Goal: Communication & Community: Answer question/provide support

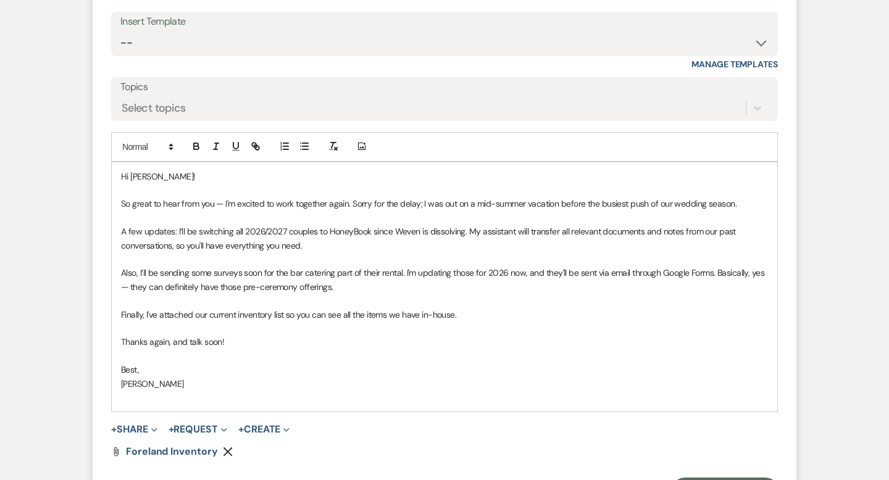
scroll to position [3335, 0]
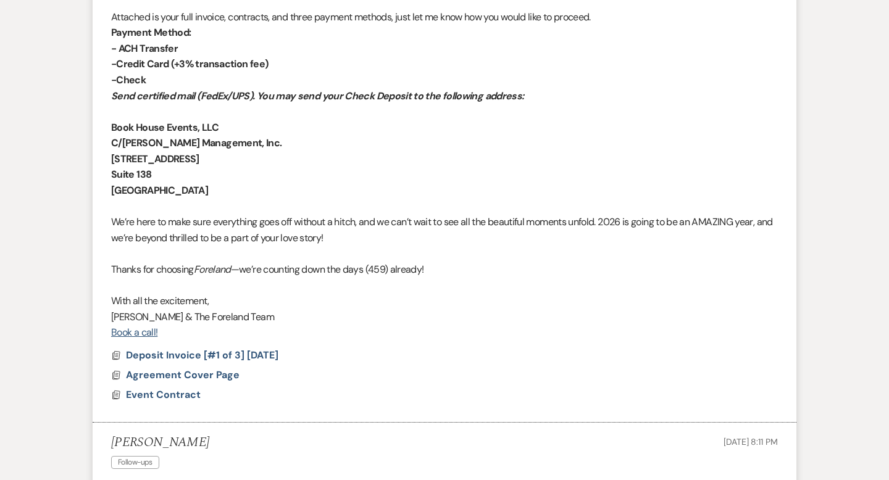
scroll to position [0, 0]
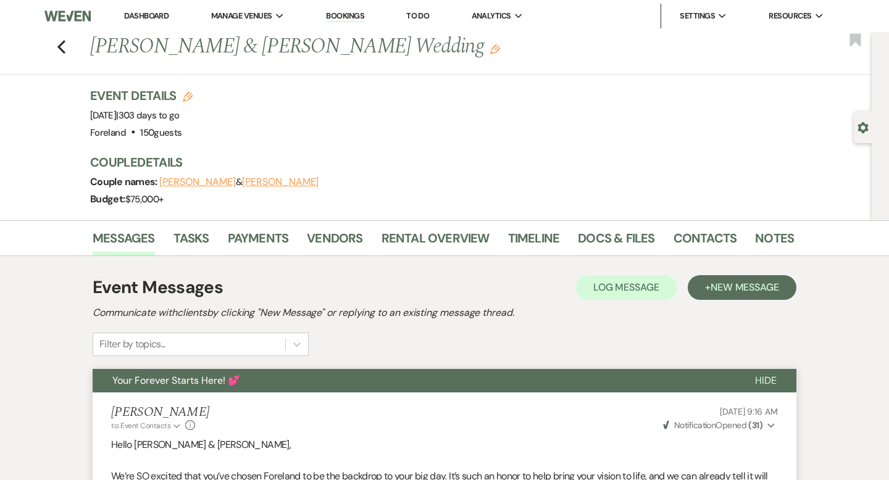
click at [779, 382] on button "Hide" at bounding box center [765, 380] width 61 height 23
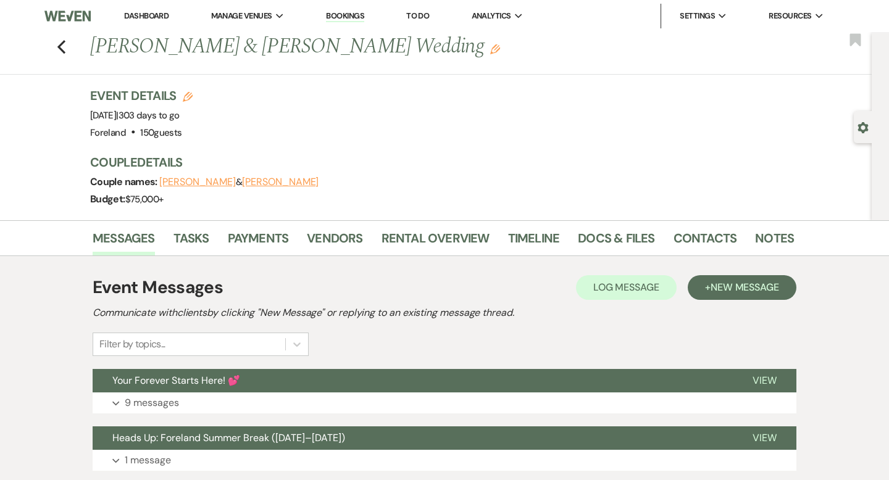
click at [148, 10] on link "Dashboard" at bounding box center [146, 15] width 44 height 10
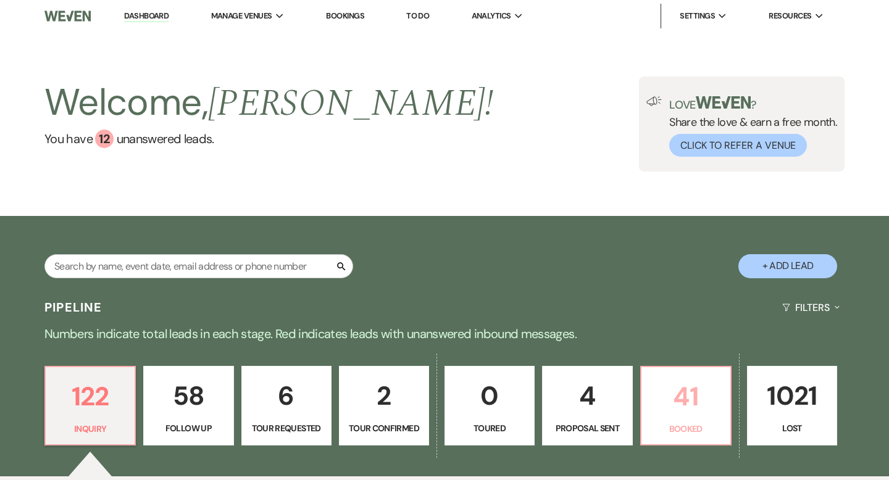
click at [681, 420] on link "41 Booked" at bounding box center [685, 406] width 91 height 80
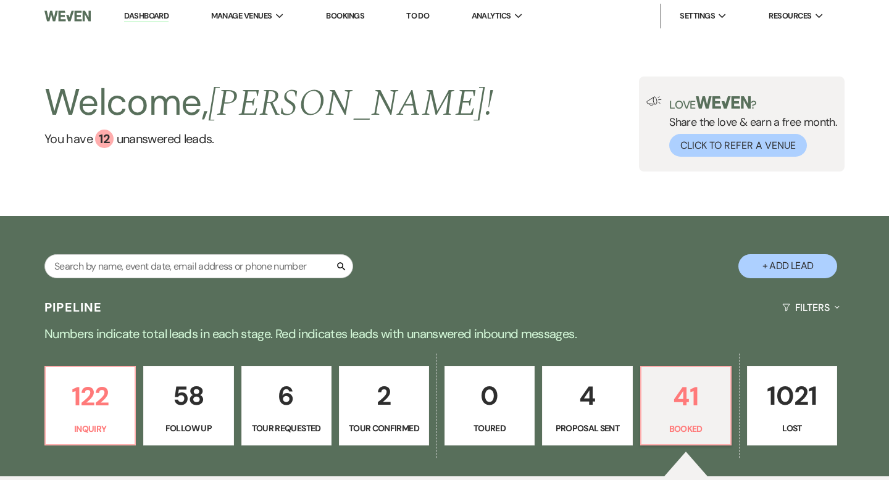
click at [350, 15] on link "Bookings" at bounding box center [345, 15] width 38 height 10
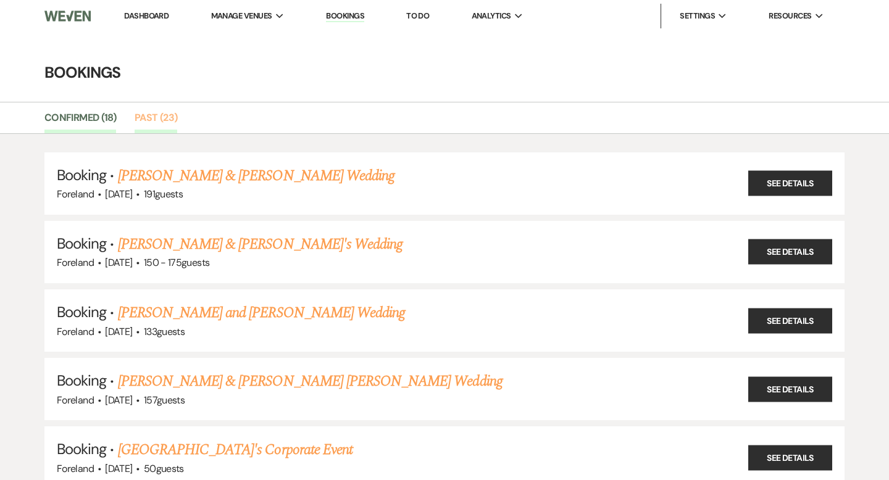
click at [157, 122] on link "Past (23)" at bounding box center [156, 121] width 43 height 23
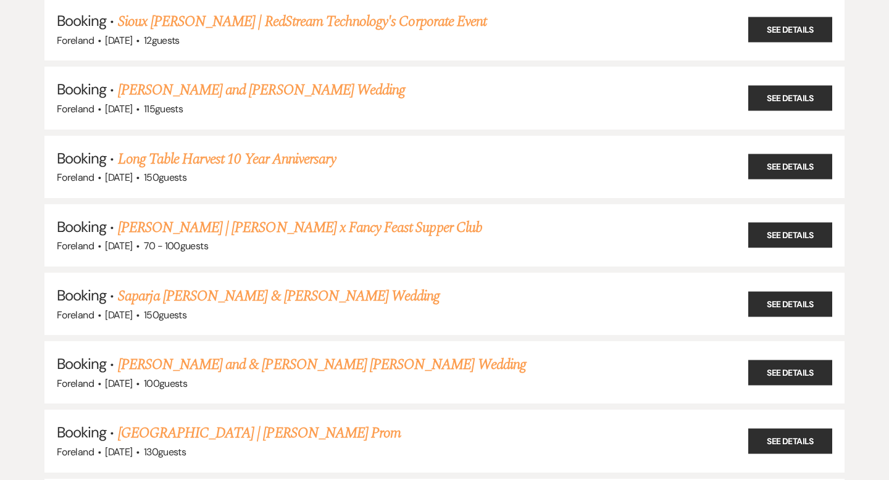
scroll to position [1116, 0]
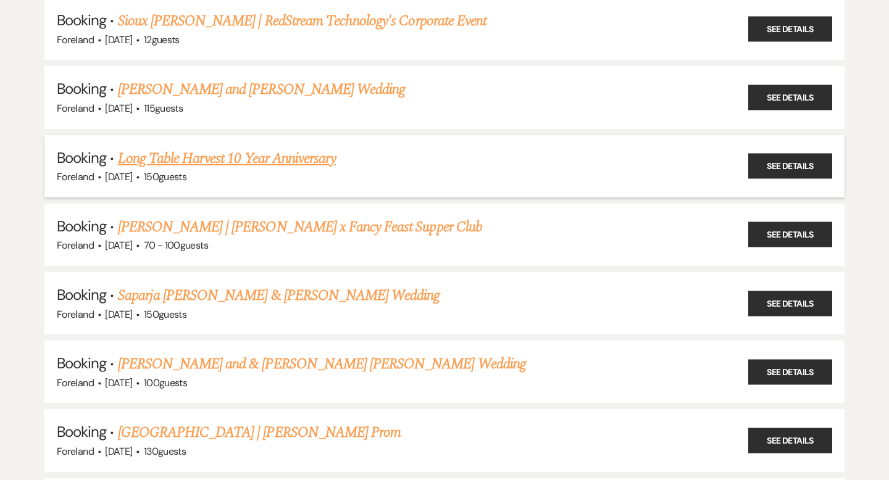
click at [174, 148] on link "Long Table Harvest 10 Year Anniversary" at bounding box center [227, 159] width 219 height 22
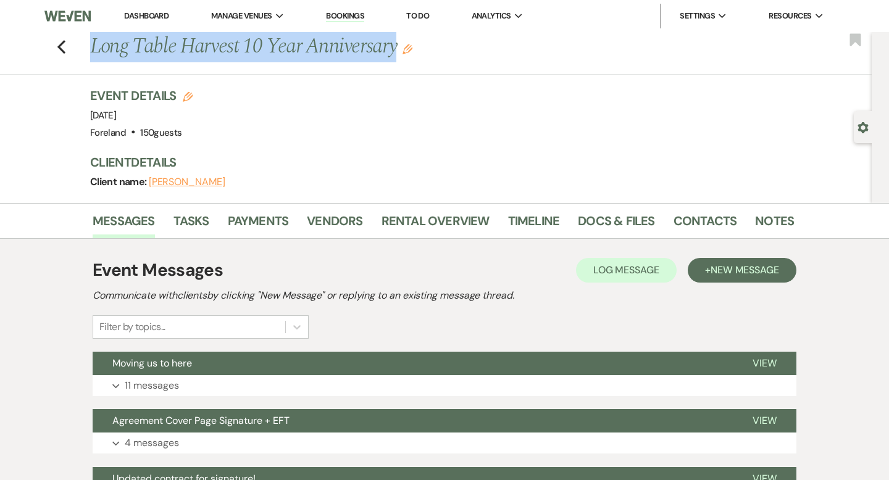
drag, startPoint x: 399, startPoint y: 53, endPoint x: 93, endPoint y: 51, distance: 306.3
click at [93, 51] on h1 "Long Table Harvest 10 Year Anniversary Edit" at bounding box center [366, 47] width 553 height 30
click at [59, 46] on use "button" at bounding box center [61, 47] width 8 height 14
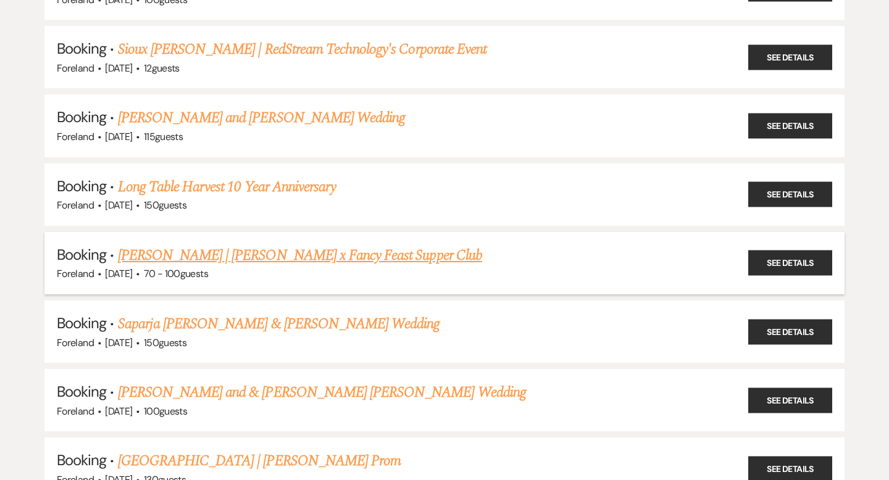
scroll to position [1087, 0]
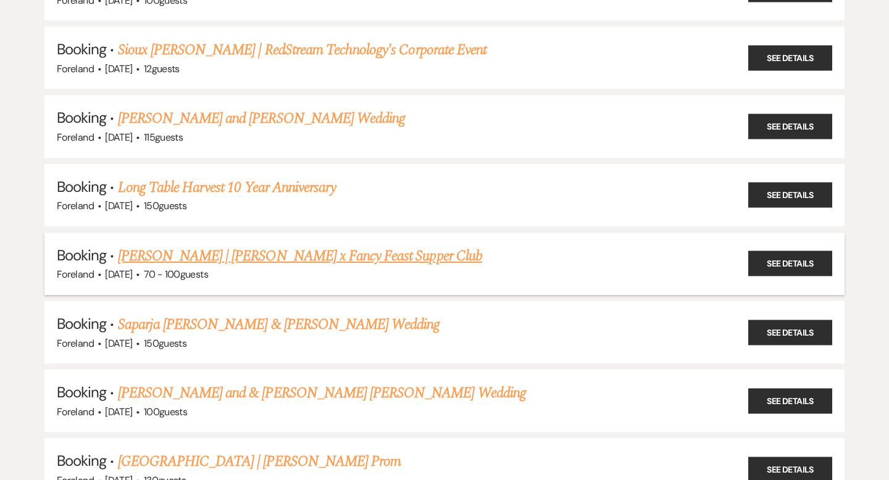
click at [235, 250] on link "[PERSON_NAME] | [PERSON_NAME] x Fancy Feast Supper Club" at bounding box center [300, 256] width 364 height 22
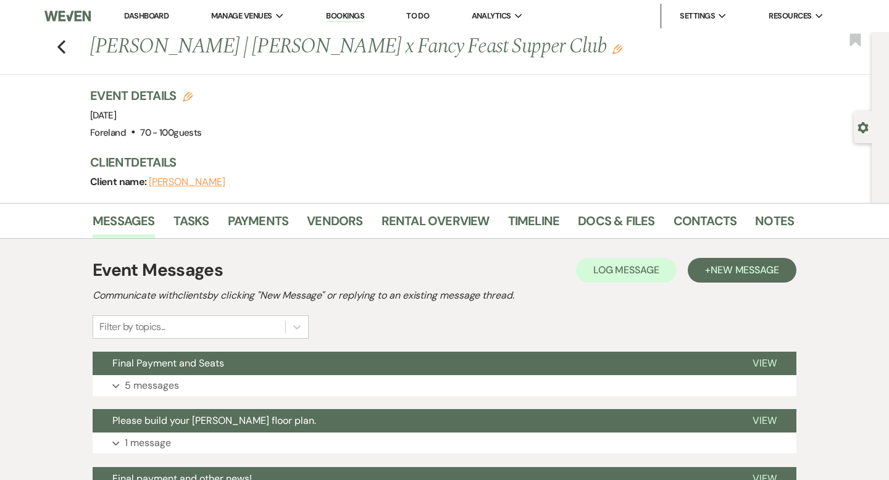
click at [364, 15] on link "Bookings" at bounding box center [345, 16] width 38 height 12
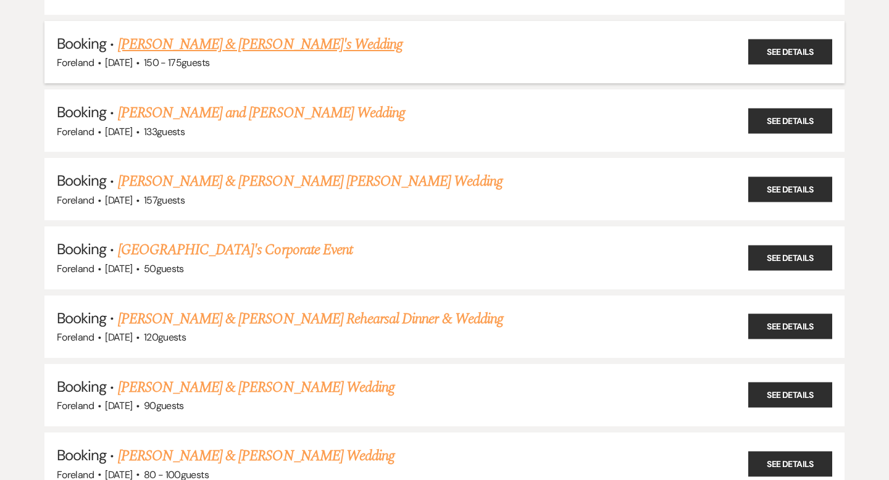
scroll to position [214, 0]
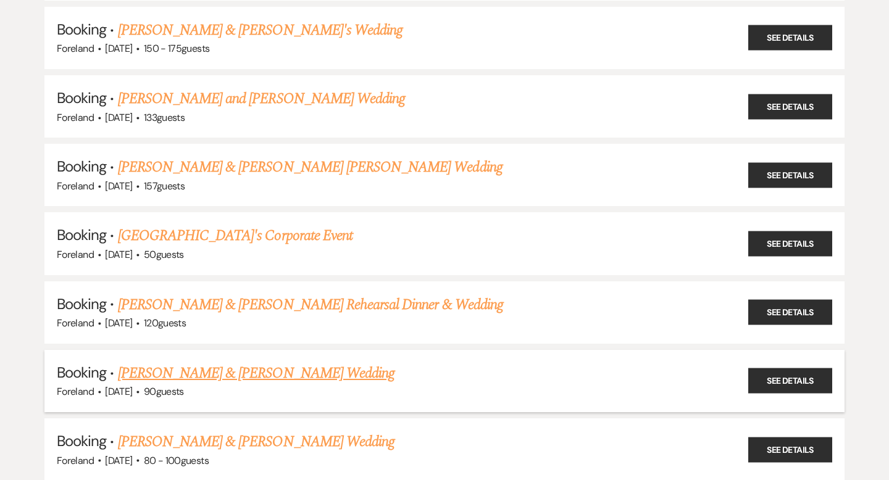
click at [185, 374] on link "[PERSON_NAME] & [PERSON_NAME] Wedding" at bounding box center [256, 373] width 277 height 22
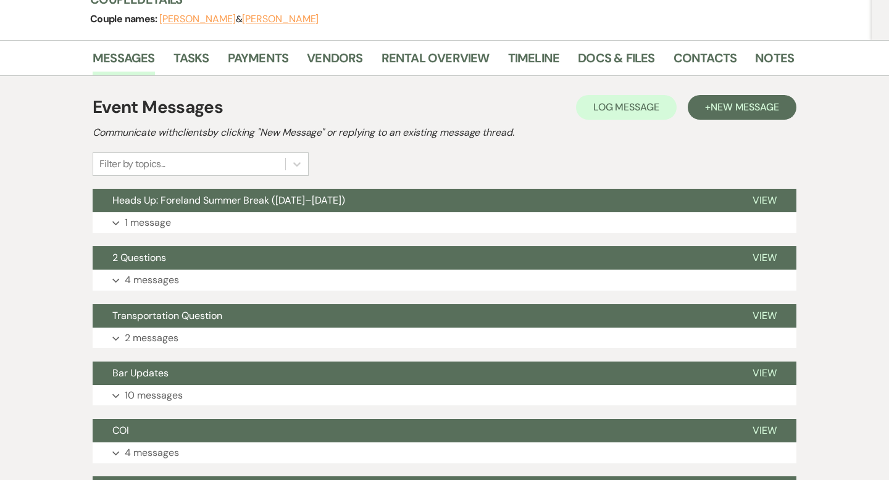
scroll to position [185, 0]
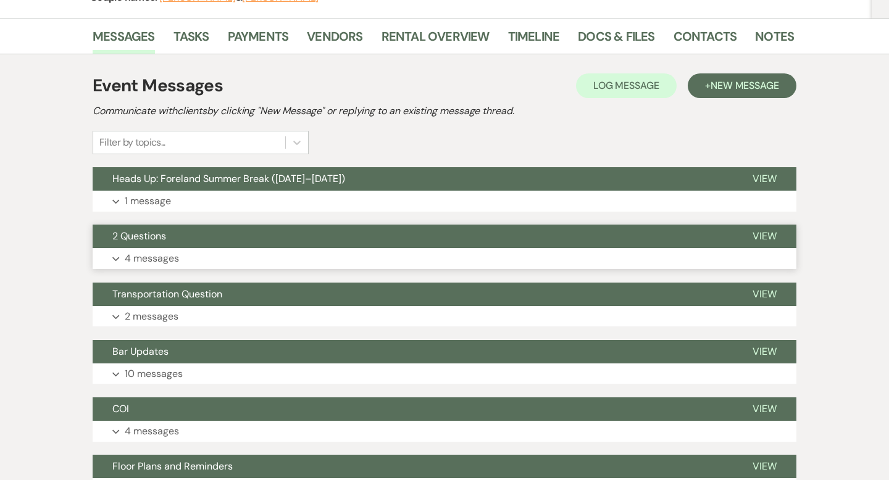
click at [138, 235] on span "2 Questions" at bounding box center [139, 236] width 54 height 13
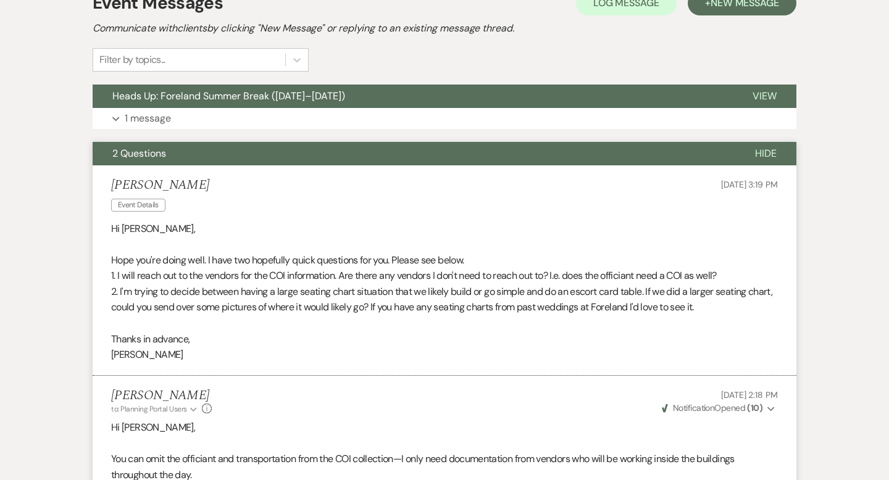
scroll to position [0, 0]
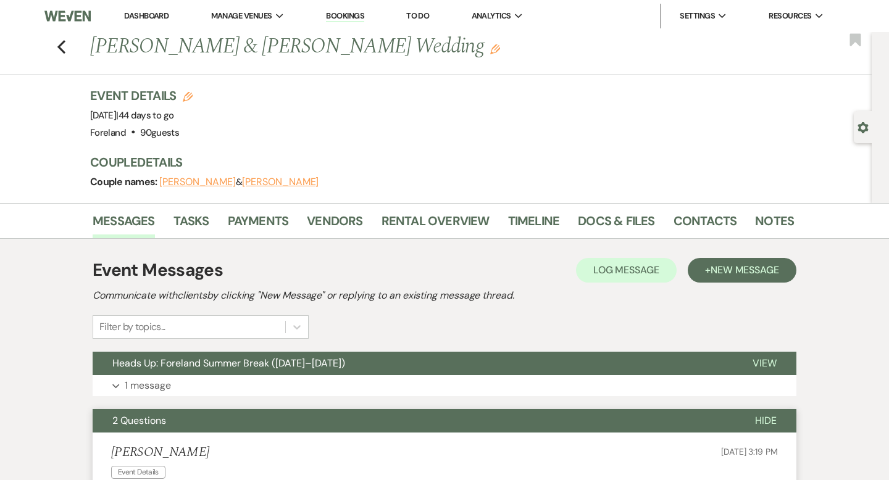
click at [351, 13] on link "Bookings" at bounding box center [345, 16] width 38 height 12
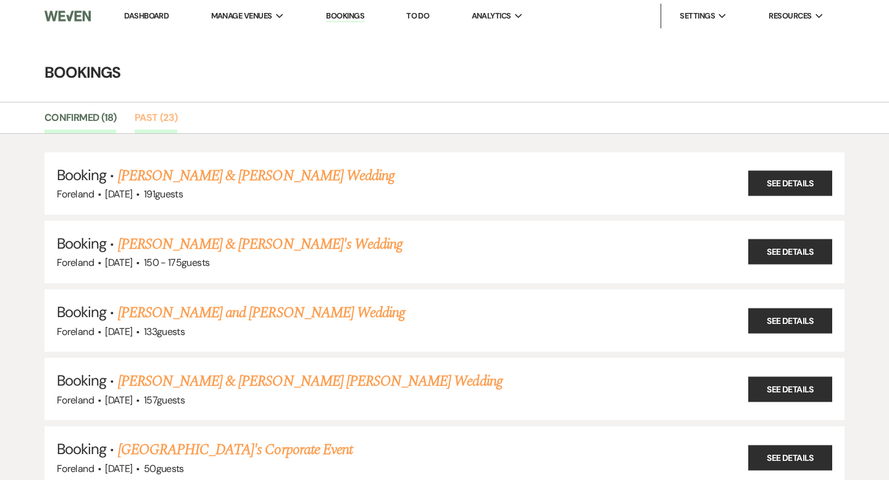
click at [163, 115] on link "Past (23)" at bounding box center [156, 121] width 43 height 23
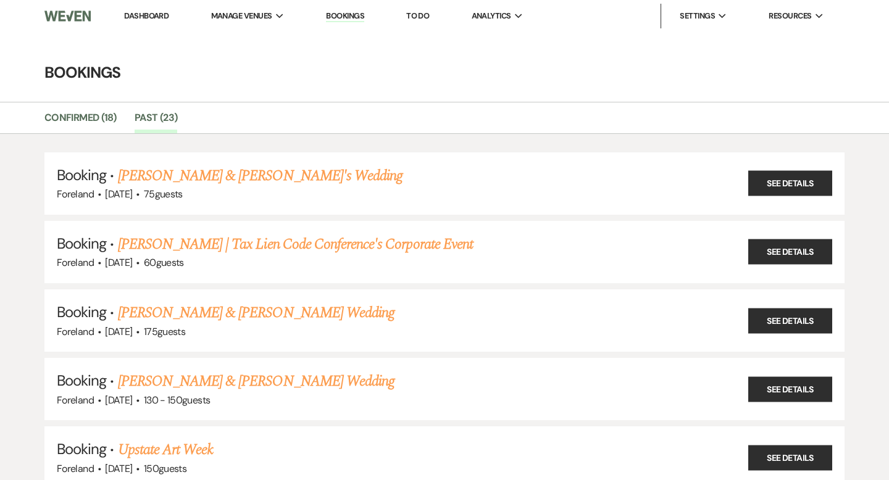
click at [145, 12] on link "Dashboard" at bounding box center [146, 15] width 44 height 10
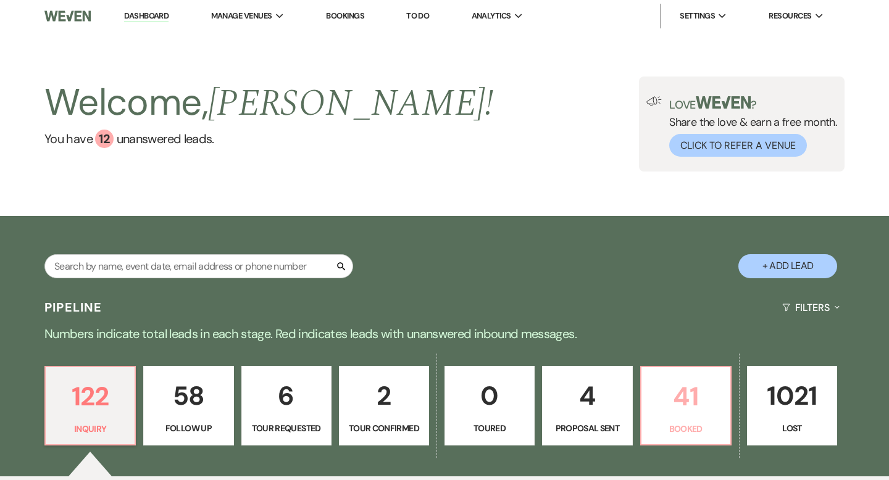
click at [693, 412] on p "41" at bounding box center [686, 396] width 74 height 41
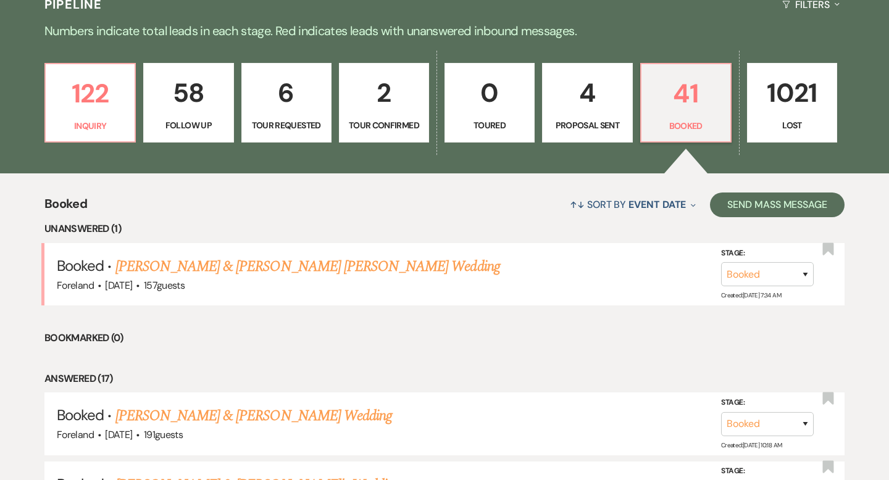
scroll to position [309, 0]
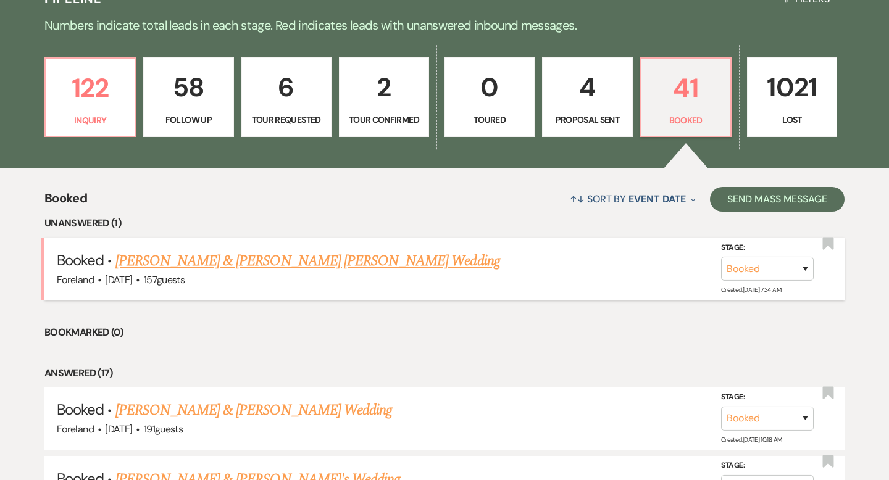
click at [296, 266] on link "[PERSON_NAME] & [PERSON_NAME] [PERSON_NAME] Wedding" at bounding box center [307, 261] width 385 height 22
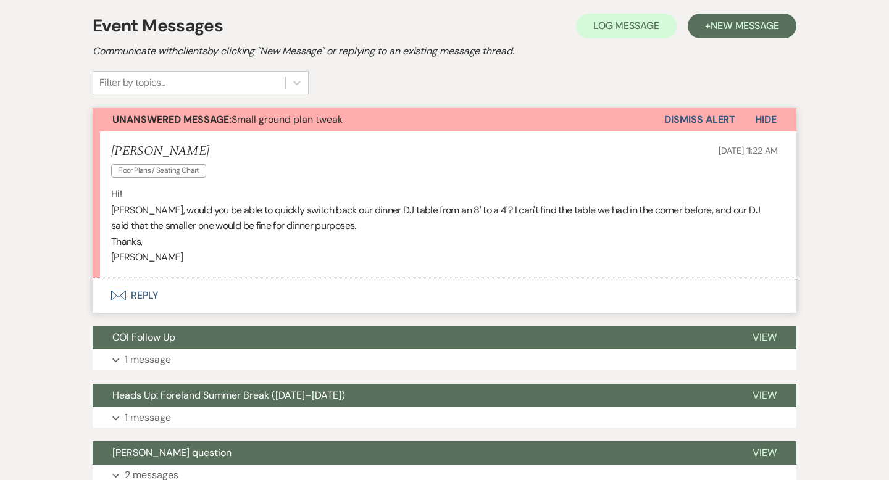
scroll to position [273, 0]
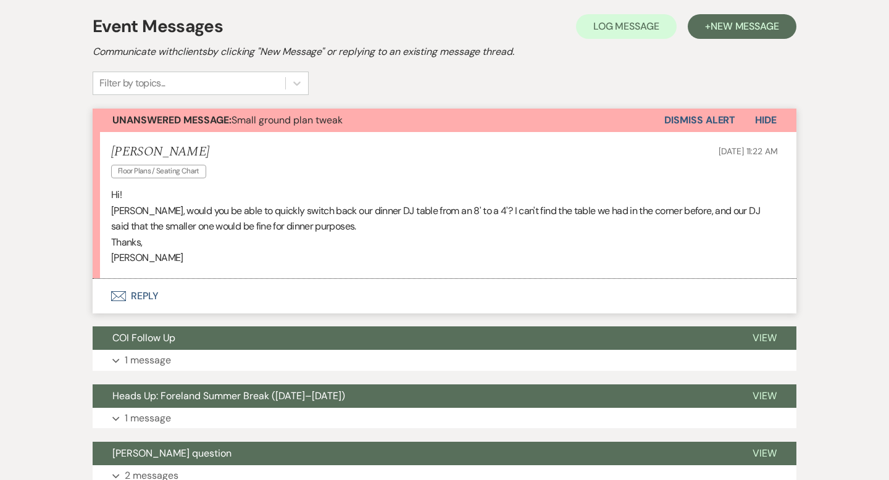
click at [149, 279] on button "Envelope Reply" at bounding box center [445, 296] width 704 height 35
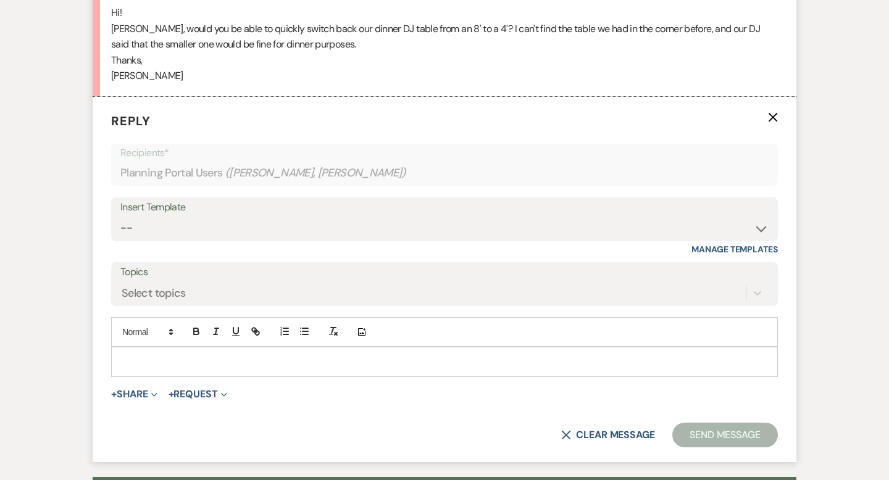
scroll to position [465, 0]
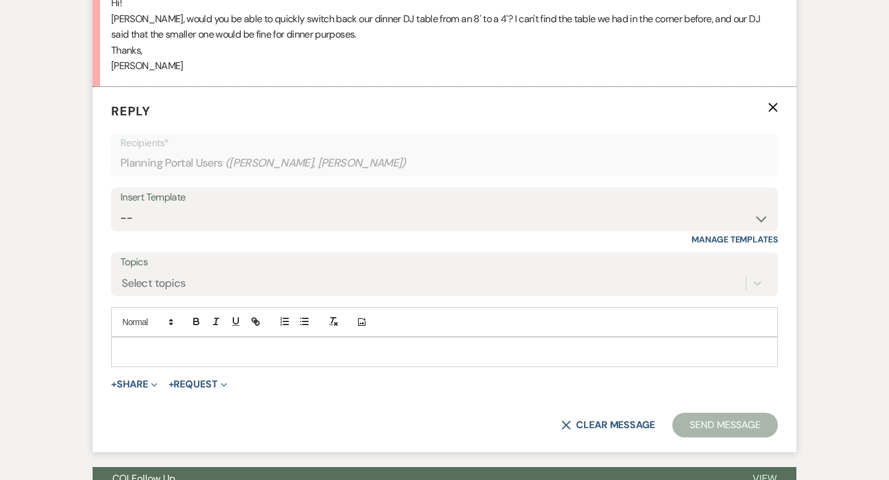
click at [164, 345] on p at bounding box center [444, 352] width 647 height 14
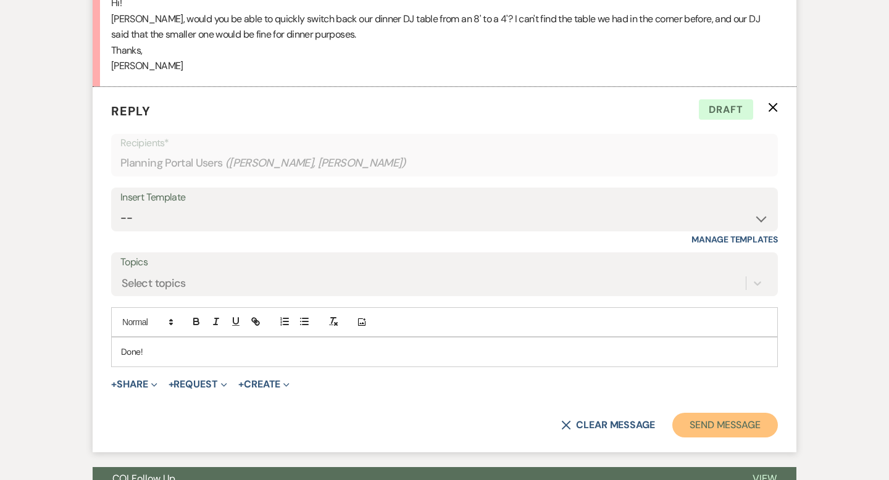
click at [702, 413] on button "Send Message" at bounding box center [725, 425] width 106 height 25
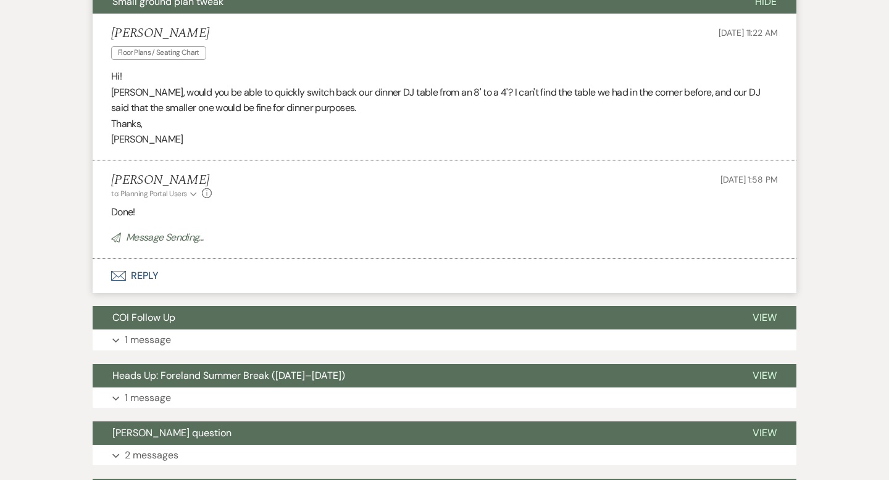
scroll to position [0, 0]
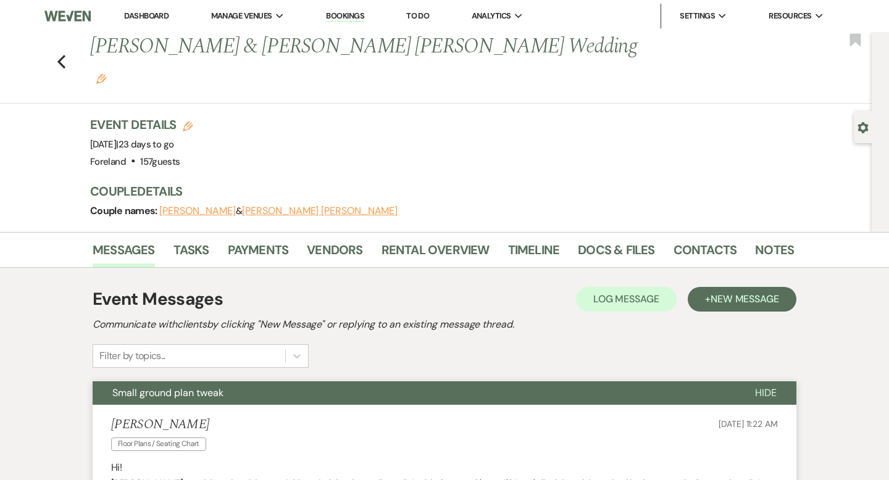
click at [152, 14] on link "Dashboard" at bounding box center [146, 15] width 44 height 10
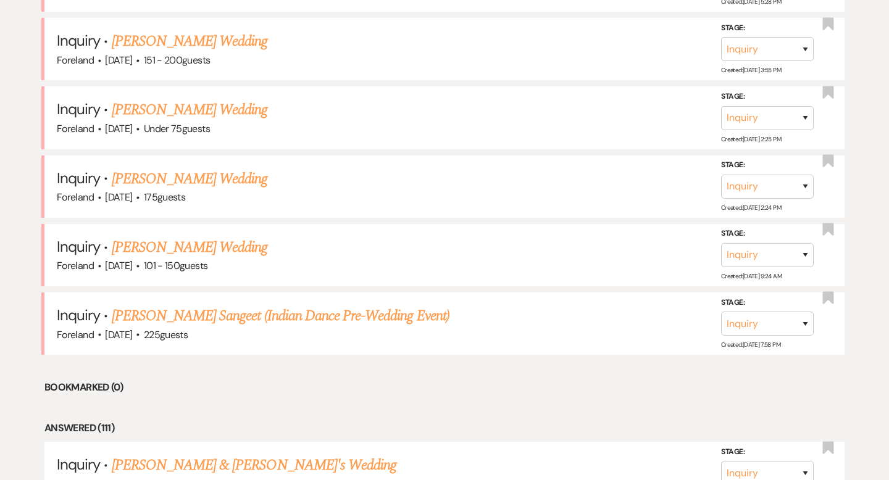
scroll to position [953, 0]
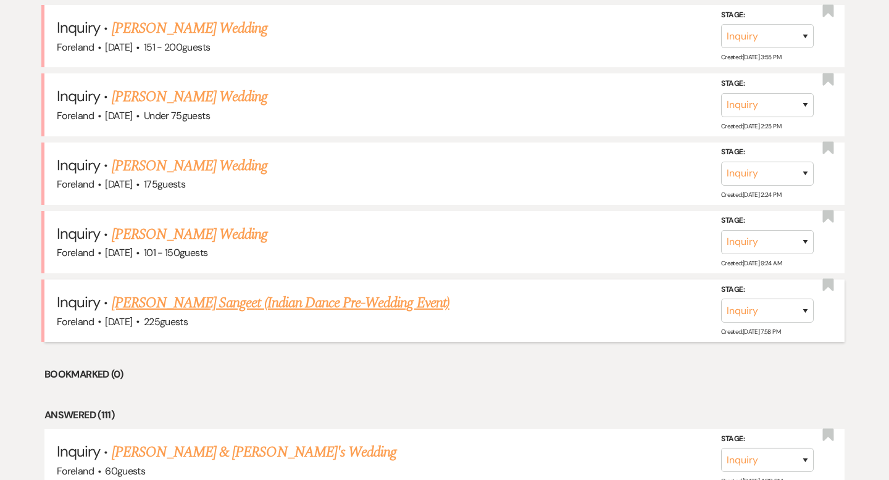
click at [215, 301] on link "[PERSON_NAME] Sangeet (Indian Dance Pre-Wedding Event)" at bounding box center [281, 303] width 338 height 22
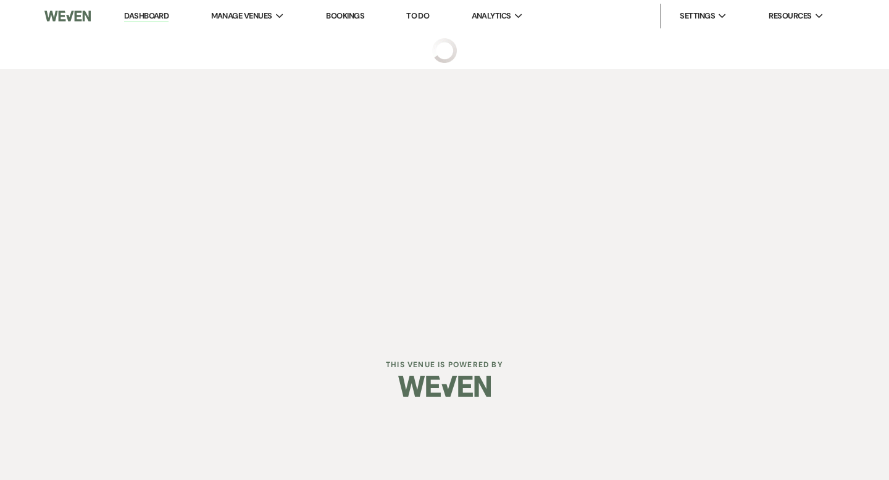
select select "5"
select select "13"
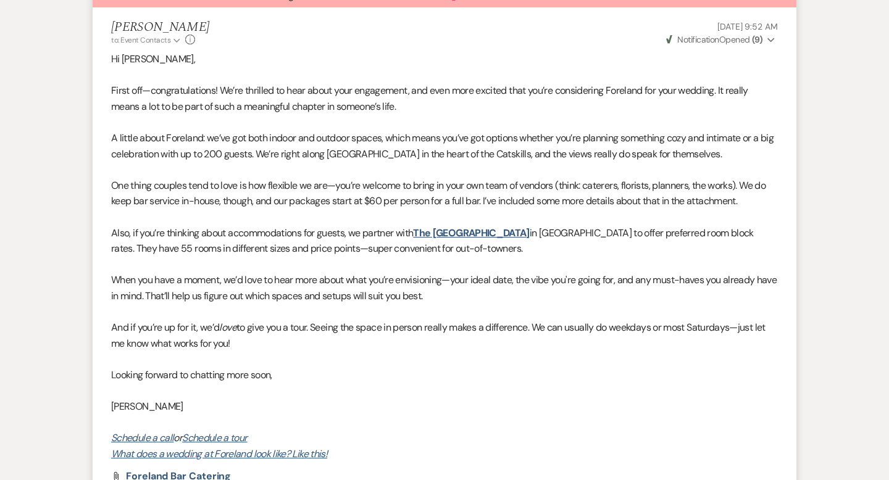
scroll to position [866, 0]
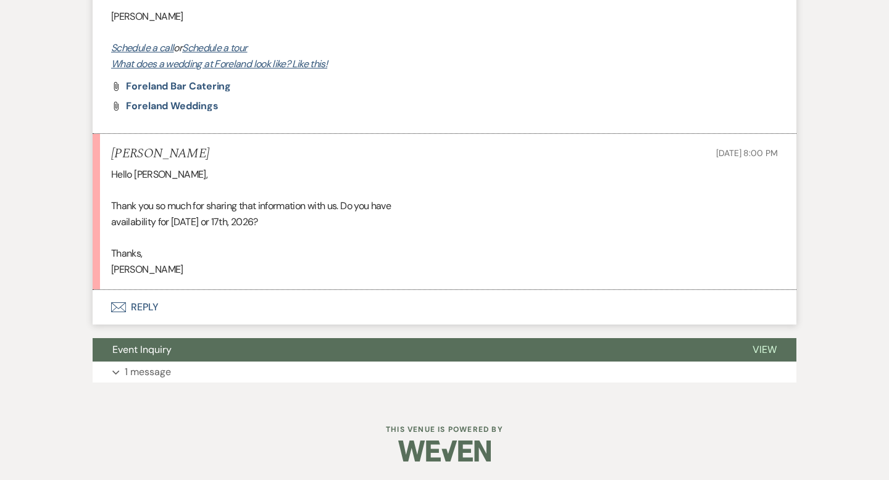
click at [149, 306] on button "Envelope Reply" at bounding box center [445, 307] width 704 height 35
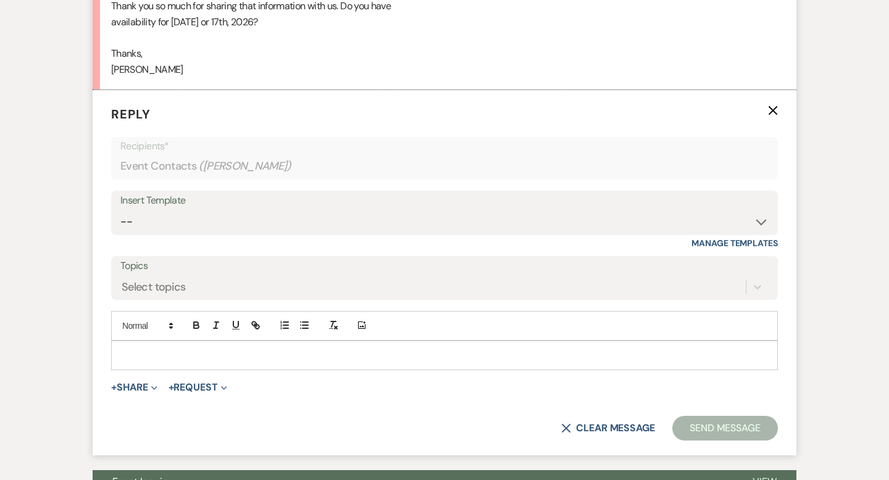
scroll to position [1066, 0]
click at [148, 348] on p at bounding box center [444, 355] width 647 height 14
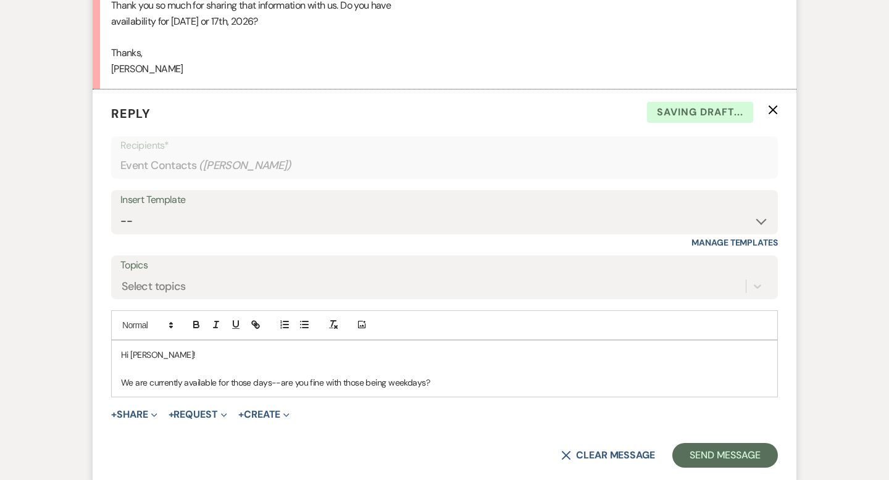
drag, startPoint x: 443, startPoint y: 383, endPoint x: 77, endPoint y: 334, distance: 370.1
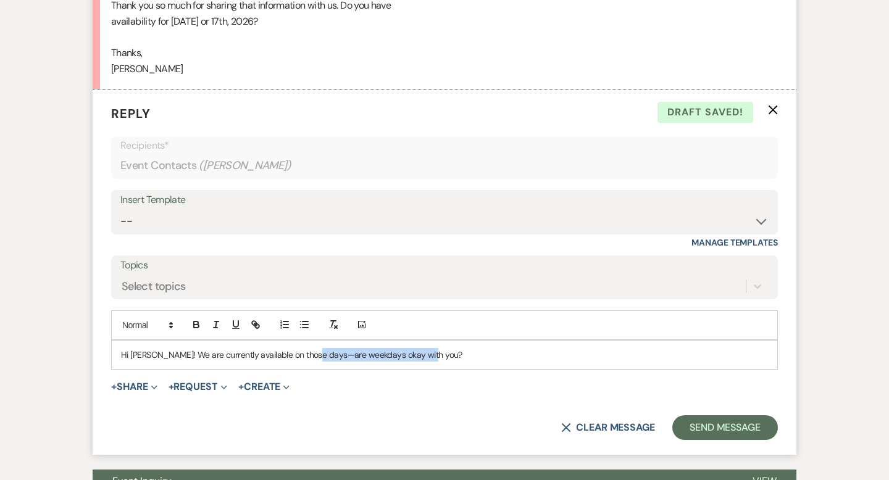
drag, startPoint x: 436, startPoint y: 353, endPoint x: 318, endPoint y: 349, distance: 118.0
click at [318, 349] on p "Hi [PERSON_NAME]! We are currently available on those days—are weekdays okay wi…" at bounding box center [444, 355] width 647 height 14
click at [318, 354] on p "Hi [PERSON_NAME]! We are currently available on those days—weekdays are not our…" at bounding box center [444, 355] width 647 height 14
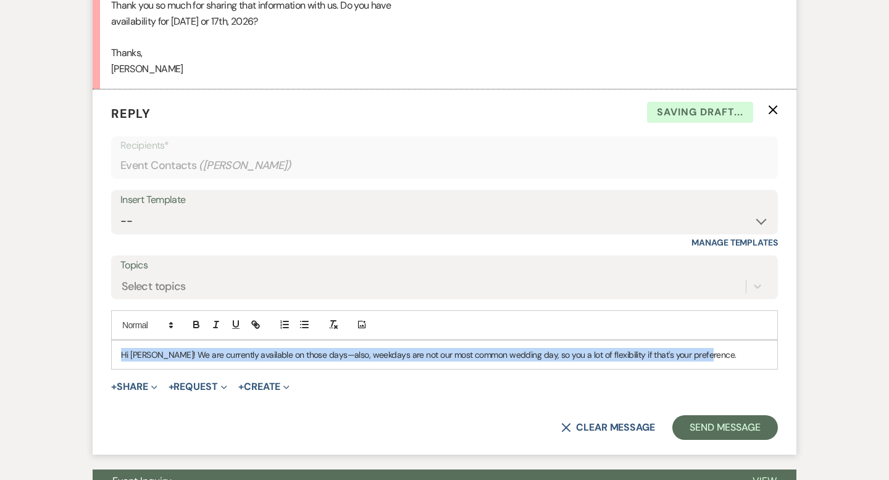
drag, startPoint x: 707, startPoint y: 356, endPoint x: 66, endPoint y: 325, distance: 641.7
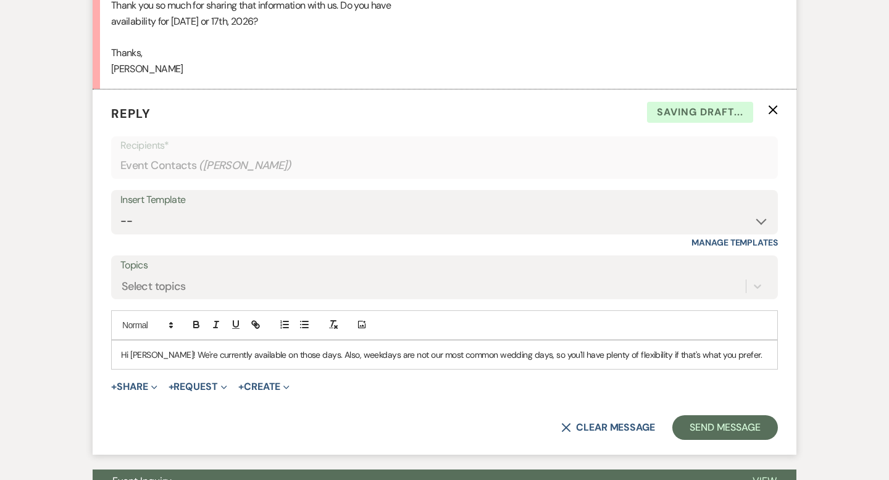
click at [164, 351] on p "Hi [PERSON_NAME]! We're currently available on those days. Also, weekdays are n…" at bounding box center [444, 355] width 647 height 14
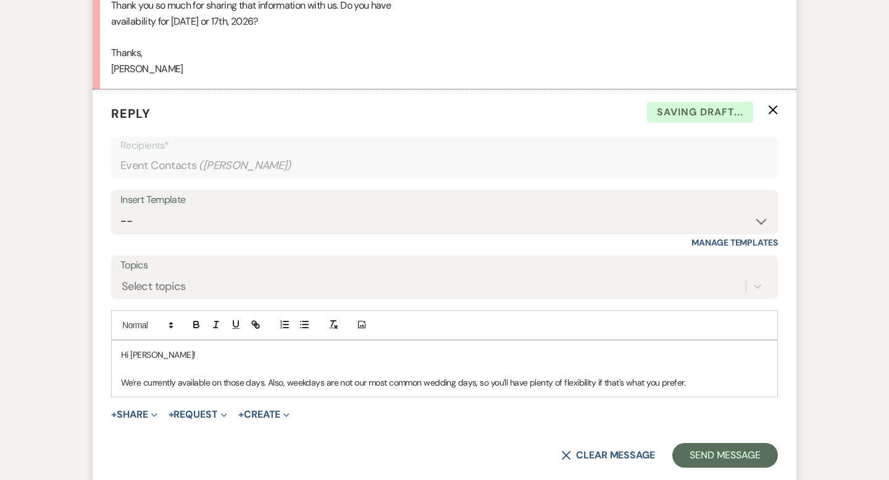
click at [696, 387] on p "We're currently available on those days. Also, weekdays are not our most common…" at bounding box center [444, 383] width 647 height 14
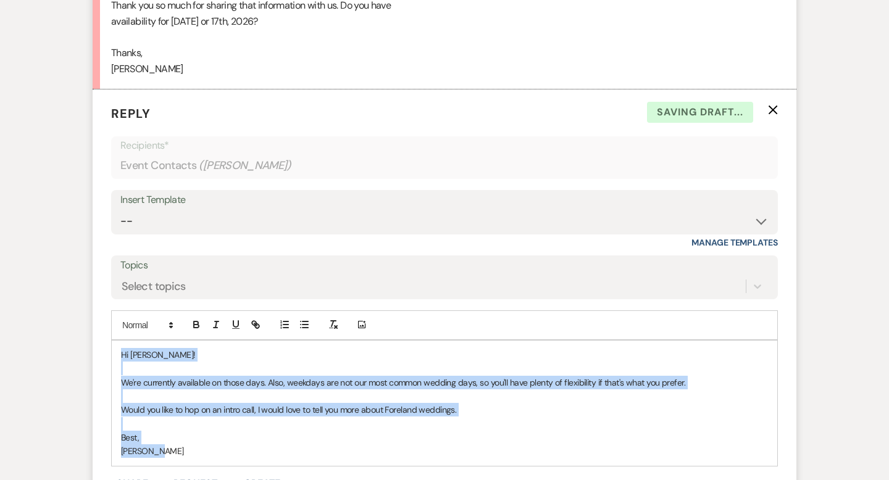
drag, startPoint x: 177, startPoint y: 458, endPoint x: 94, endPoint y: 337, distance: 146.3
click at [94, 337] on form "Reply X Saving draft... Recipients* Event Contacts ( [PERSON_NAME] ) Insert Tem…" at bounding box center [445, 321] width 704 height 463
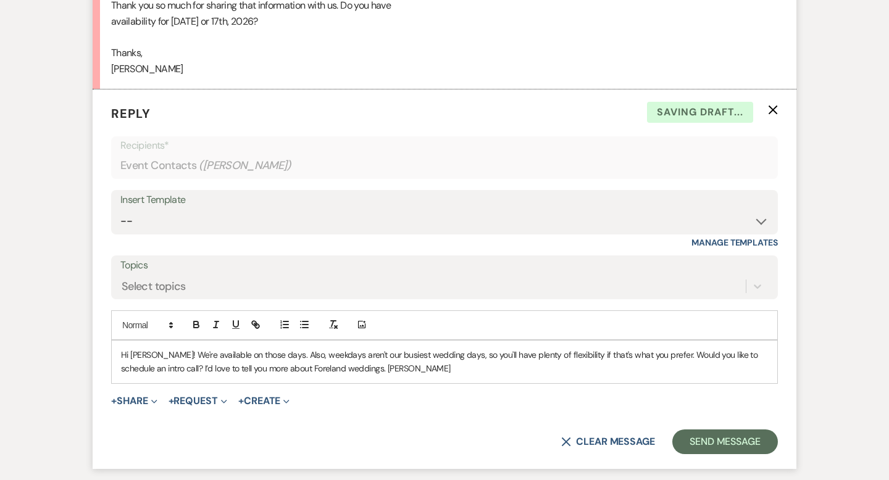
click at [161, 354] on p "Hi [PERSON_NAME]! We're available on those days. Also, weekdays aren't our busi…" at bounding box center [444, 362] width 647 height 28
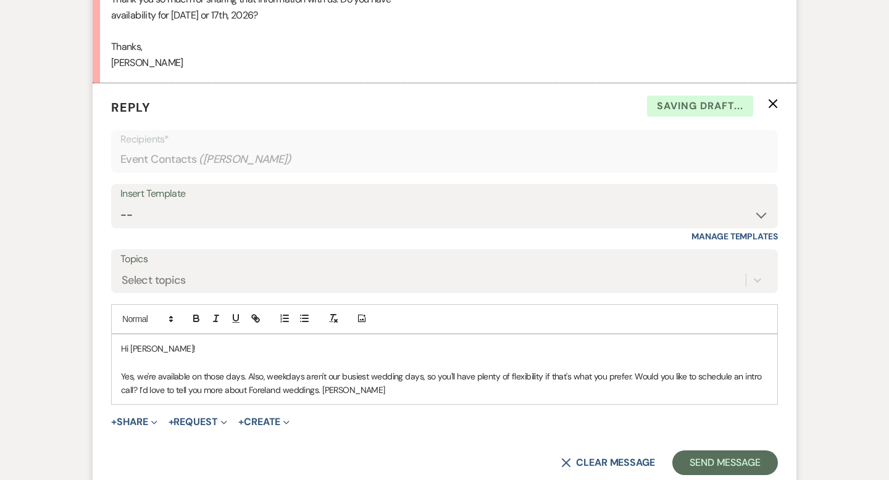
scroll to position [1074, 0]
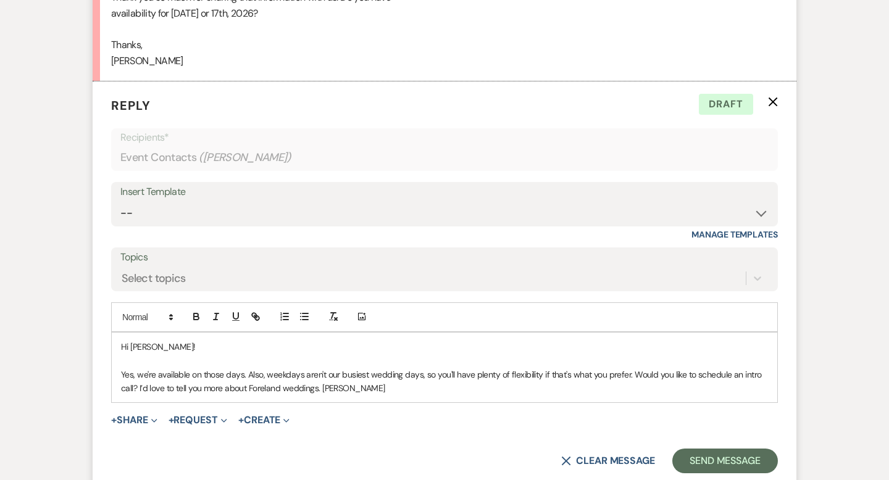
click at [624, 376] on p "Yes, we're available on those days. Also, weekdays aren't our busiest wedding d…" at bounding box center [444, 382] width 647 height 28
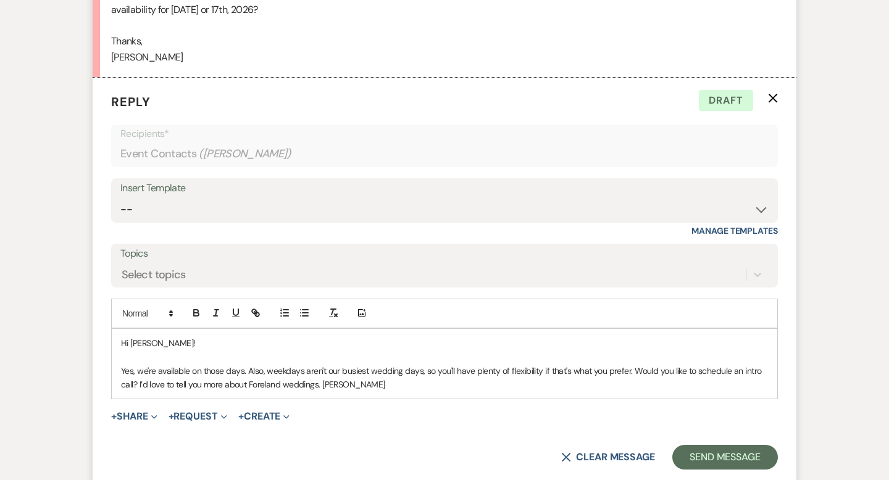
click at [320, 383] on p "Yes, we're available on those days. Also, weekdays aren't our busiest wedding d…" at bounding box center [444, 378] width 647 height 28
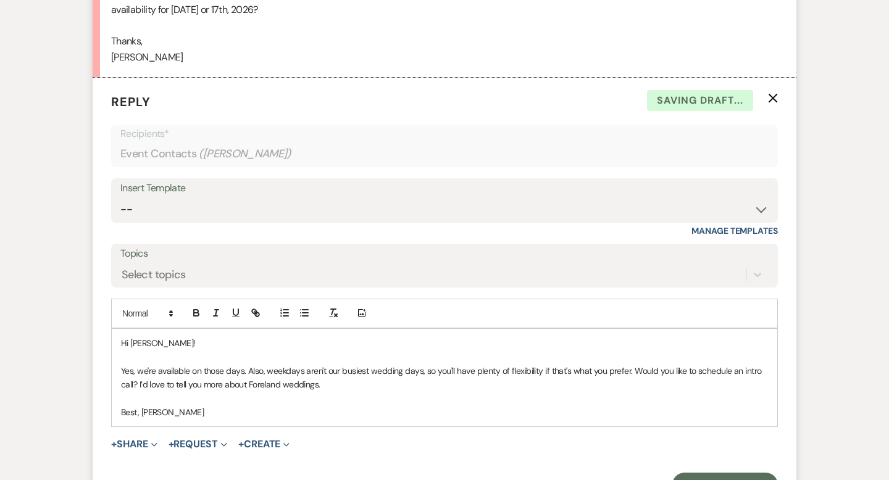
click at [144, 415] on p "Best, [PERSON_NAME]" at bounding box center [444, 413] width 647 height 14
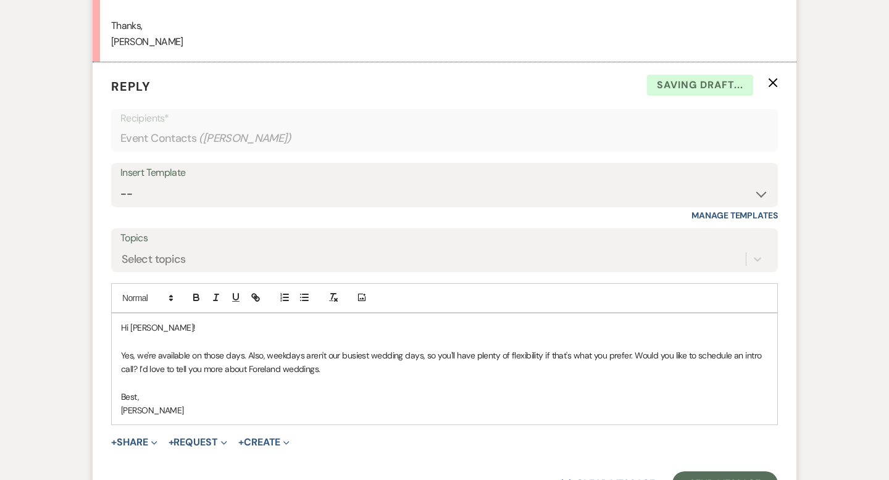
scroll to position [1097, 0]
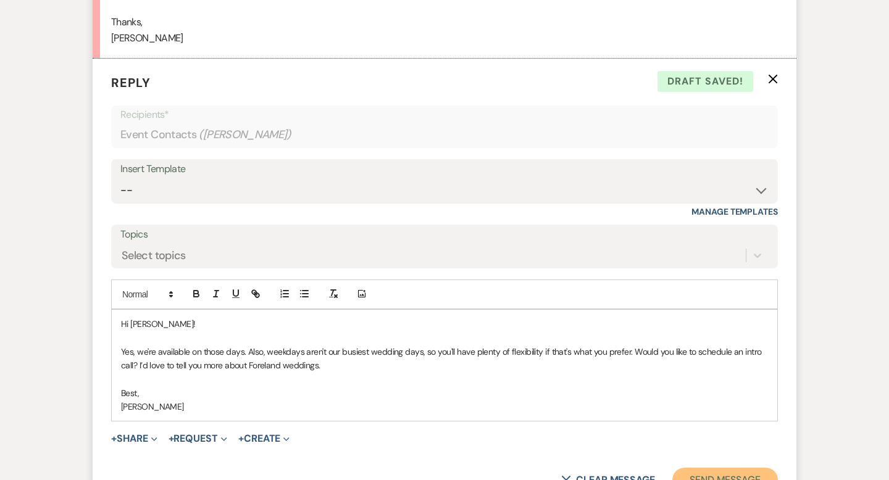
click at [695, 471] on button "Send Message" at bounding box center [725, 480] width 106 height 25
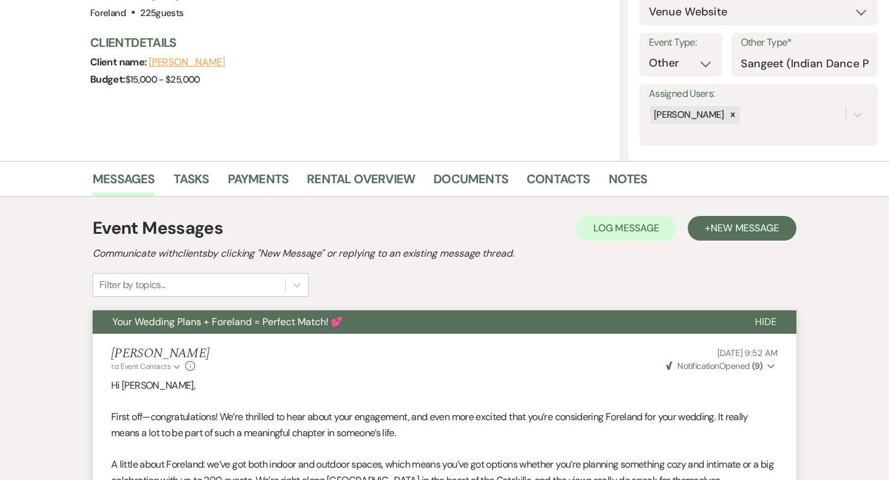
scroll to position [0, 0]
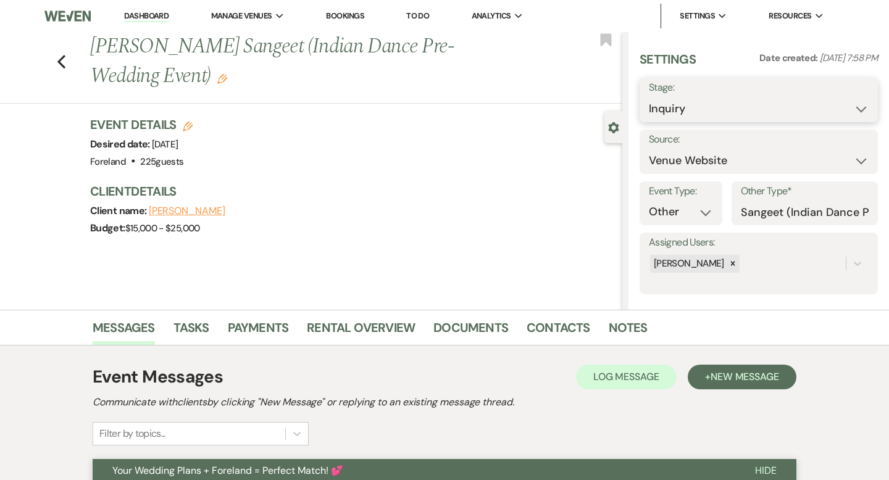
click at [744, 111] on select "Inquiry Follow Up Tour Requested Tour Confirmed Toured Proposal Sent Booked Lost" at bounding box center [759, 109] width 220 height 24
select select "9"
click at [845, 107] on button "Save" at bounding box center [853, 100] width 49 height 25
click at [139, 17] on link "Dashboard" at bounding box center [146, 16] width 44 height 12
select select "9"
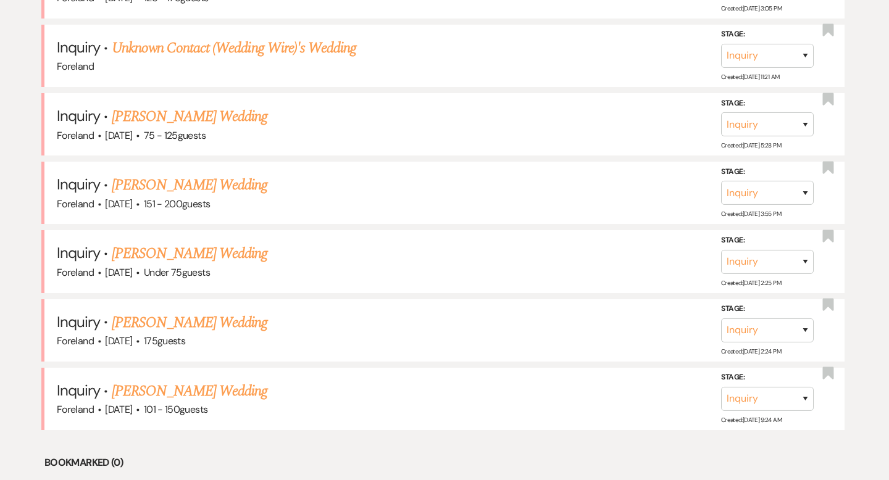
scroll to position [797, 0]
click at [148, 383] on link "[PERSON_NAME] Wedding" at bounding box center [190, 391] width 156 height 22
select select "2"
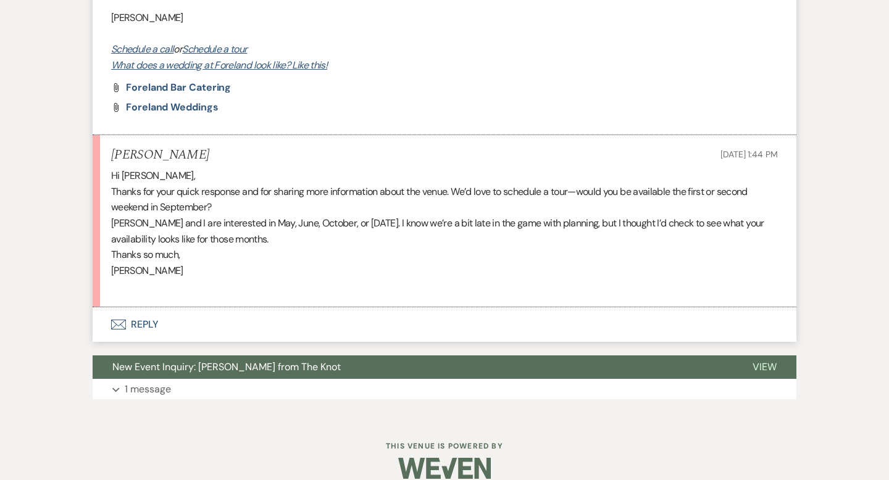
scroll to position [863, 0]
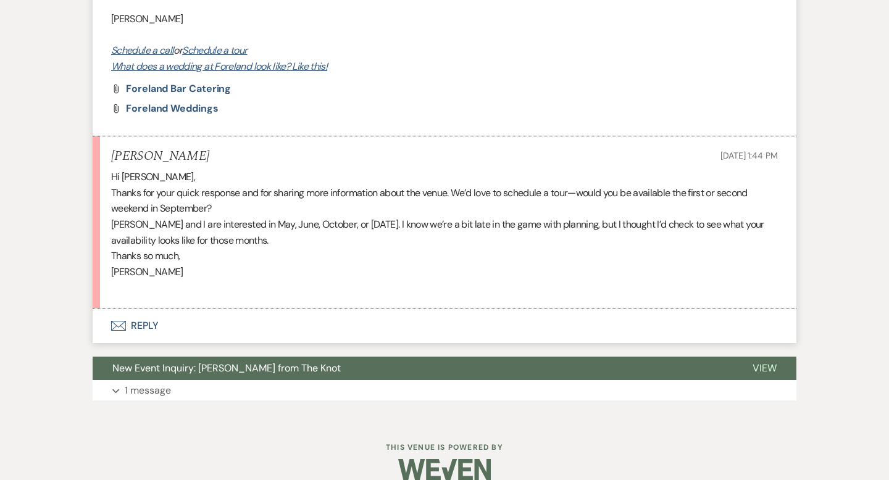
click at [148, 324] on button "Envelope Reply" at bounding box center [445, 326] width 704 height 35
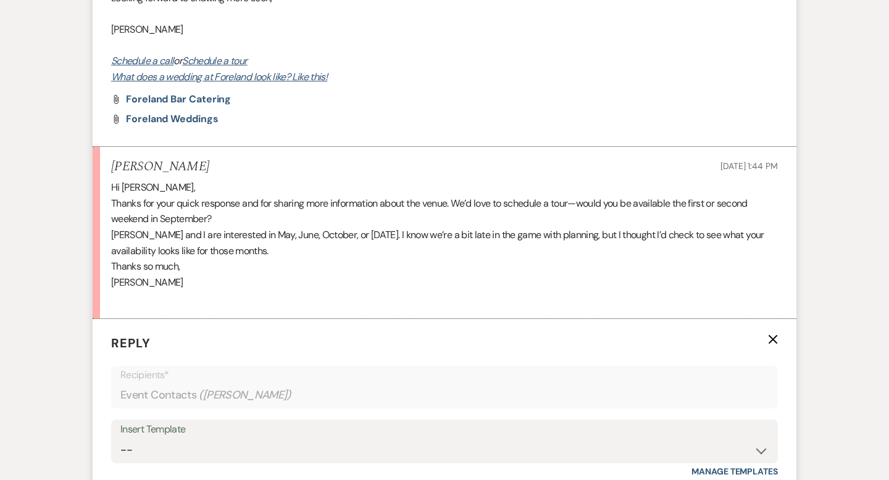
scroll to position [824, 0]
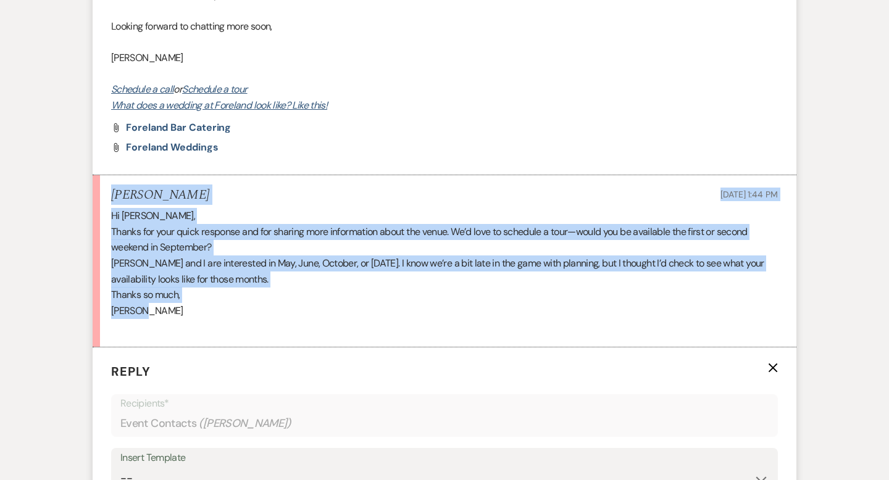
drag, startPoint x: 155, startPoint y: 314, endPoint x: 104, endPoint y: 195, distance: 129.7
click at [104, 195] on li "[PERSON_NAME] [DATE] 1:44 PM Hi [PERSON_NAME], Thanks for your quick response a…" at bounding box center [445, 261] width 704 height 172
copy li "[PERSON_NAME] [DATE] 1:44 PM Hi [PERSON_NAME], Thanks for your quick response a…"
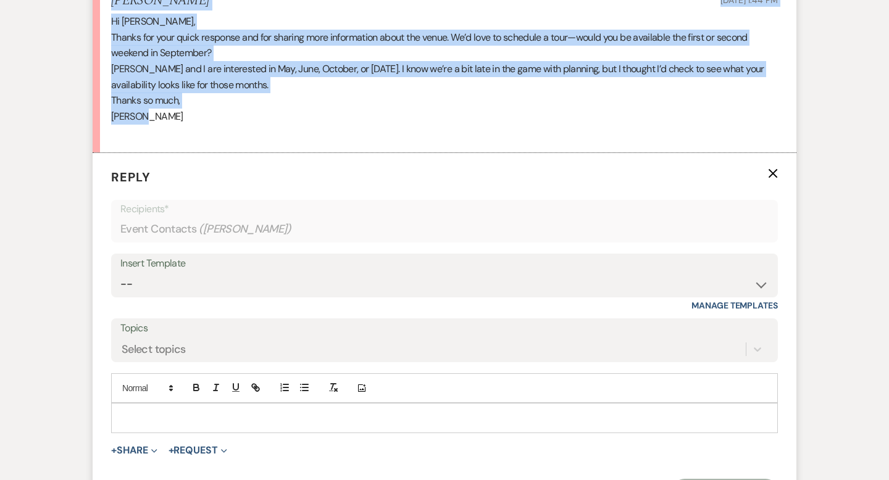
scroll to position [998, 0]
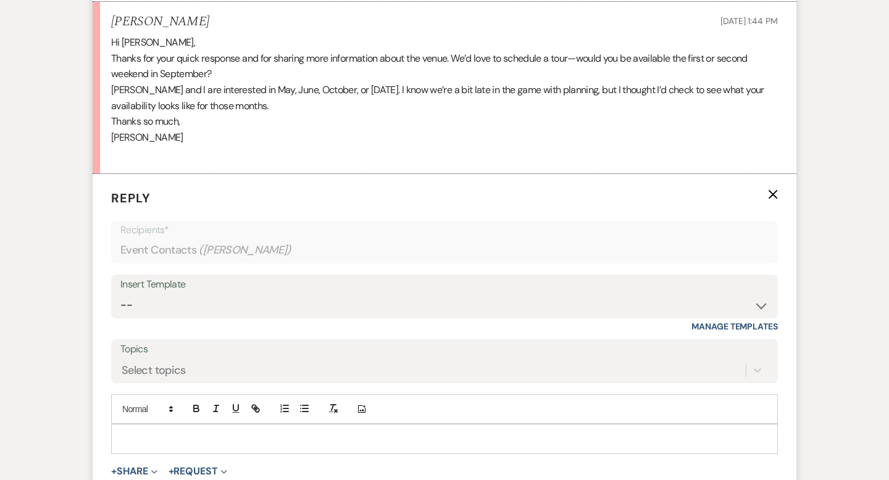
click at [156, 432] on p at bounding box center [444, 439] width 647 height 14
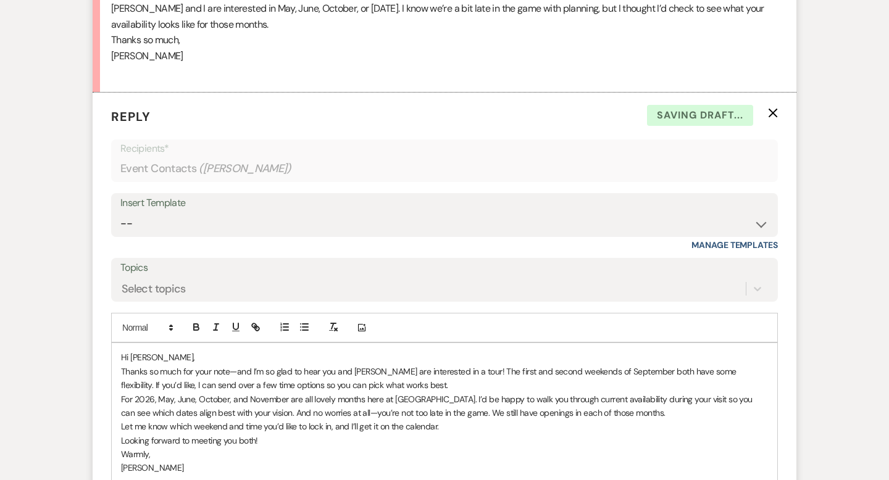
scroll to position [1081, 0]
click at [177, 357] on p "Hi [PERSON_NAME]," at bounding box center [444, 357] width 647 height 14
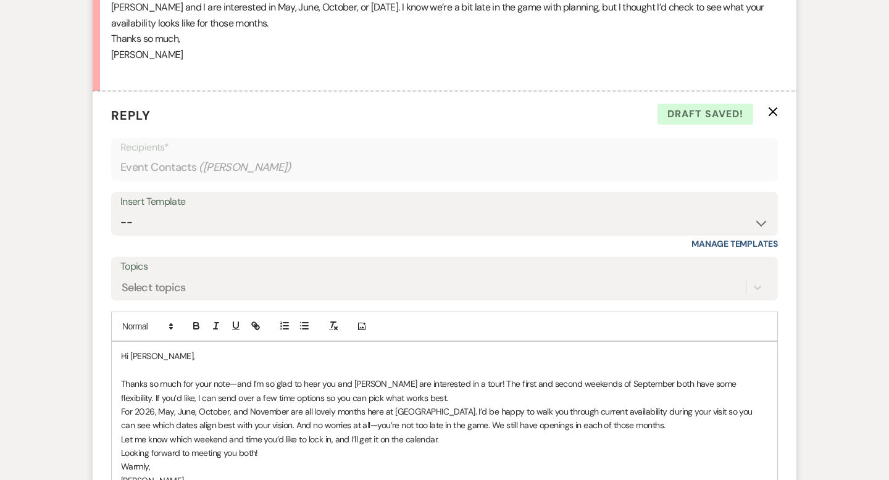
click at [501, 384] on p "Thanks so much for your note—and I’m so glad to hear you and [PERSON_NAME] are …" at bounding box center [444, 391] width 647 height 28
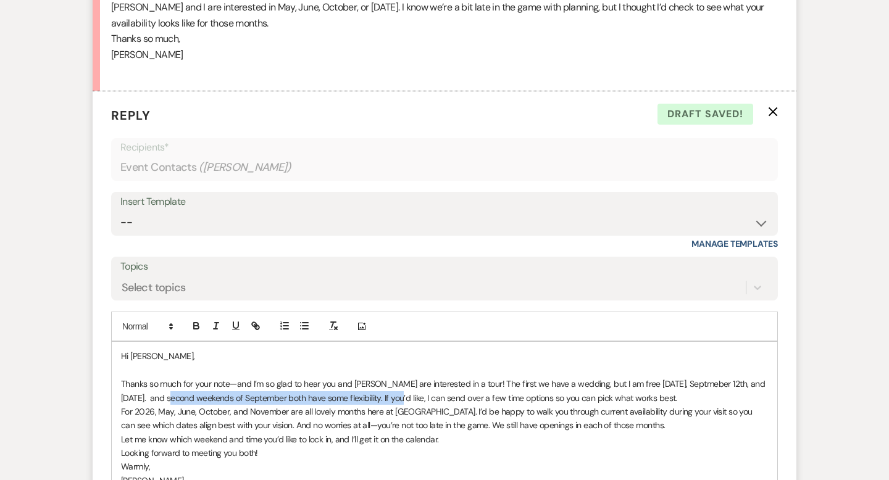
drag, startPoint x: 389, startPoint y: 400, endPoint x: 154, endPoint y: 398, distance: 235.3
click at [154, 398] on p "Thanks so much for your note—and I’m so glad to hear you and [PERSON_NAME] are …" at bounding box center [444, 391] width 647 height 28
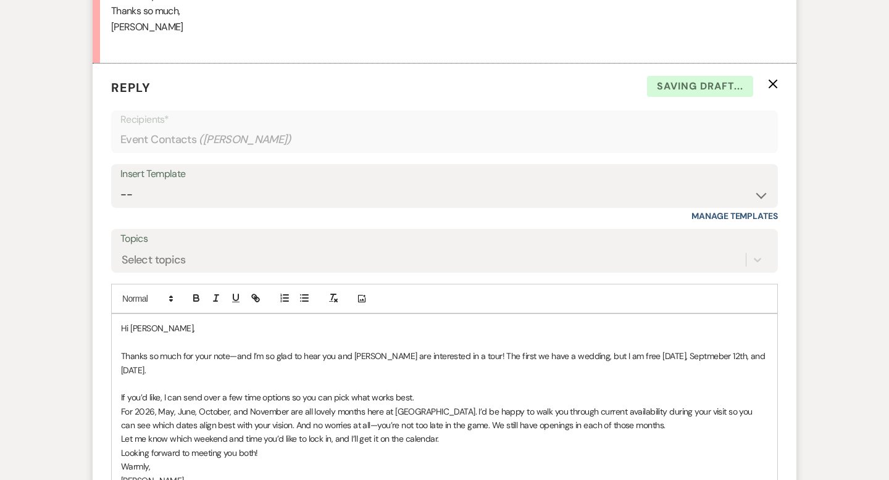
scroll to position [1109, 0]
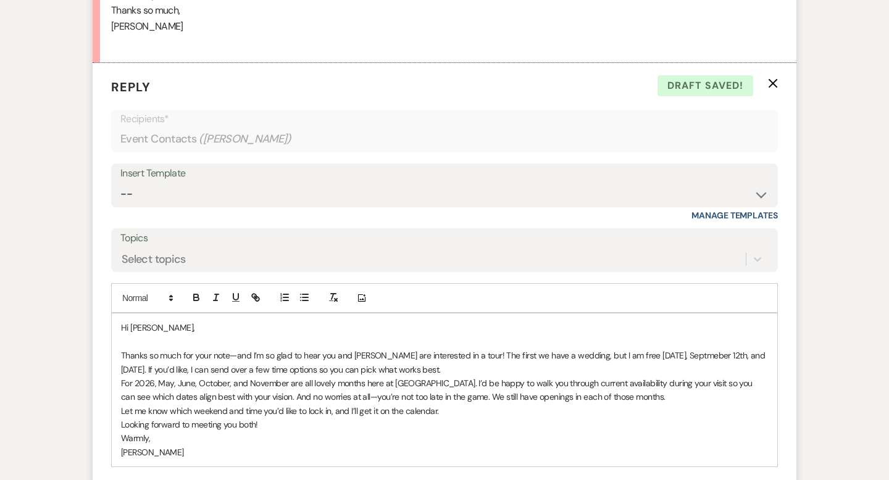
drag, startPoint x: 447, startPoint y: 369, endPoint x: 154, endPoint y: 366, distance: 292.7
click at [154, 366] on p "Thanks so much for your note—and I’m so glad to hear you and [PERSON_NAME] are …" at bounding box center [444, 363] width 647 height 28
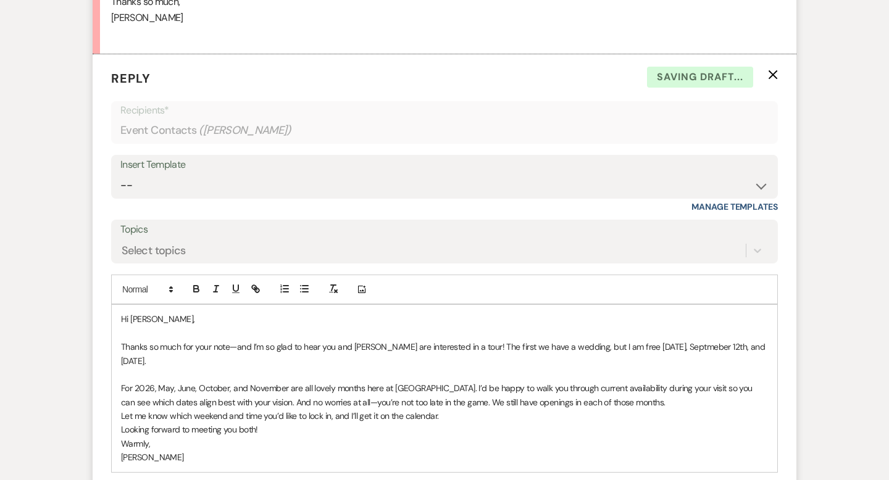
scroll to position [1129, 0]
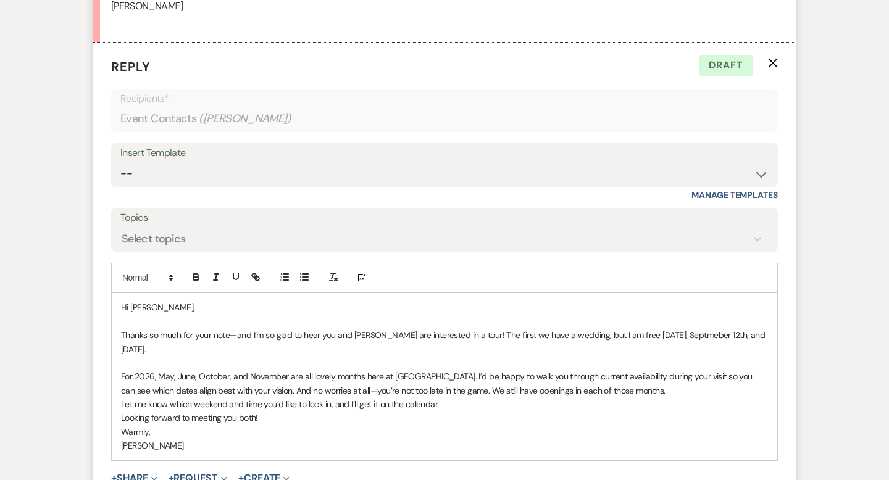
click at [260, 438] on p "Warmly," at bounding box center [444, 432] width 647 height 14
click at [119, 403] on div "Hi [PERSON_NAME], Thanks so much for your note—and I’m so glad to hear you and …" at bounding box center [445, 376] width 666 height 167
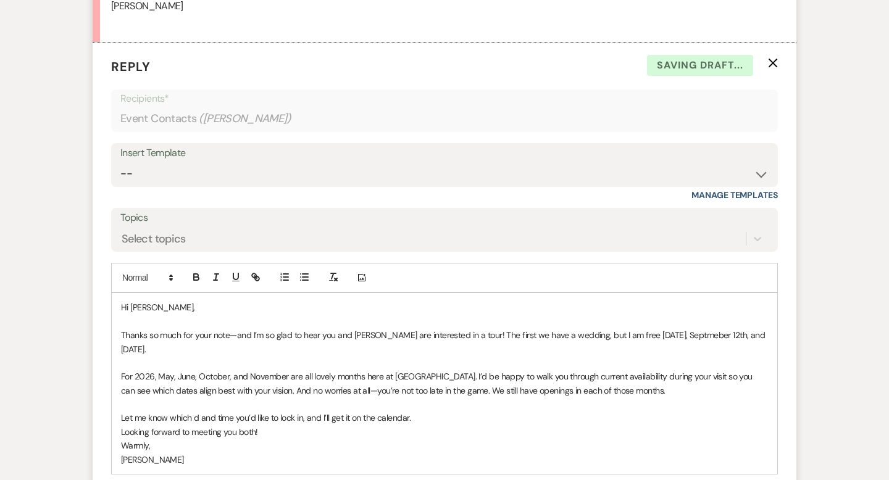
drag, startPoint x: 227, startPoint y: 417, endPoint x: 195, endPoint y: 418, distance: 32.1
click at [195, 418] on p "Let me know which d and time you’d like to lock in, and I’ll get it on the cale…" at bounding box center [444, 418] width 647 height 14
click at [281, 454] on p "[PERSON_NAME]" at bounding box center [444, 460] width 647 height 14
click at [122, 433] on p "Looking forward to meeting you both!" at bounding box center [444, 432] width 647 height 14
click at [127, 458] on p "Warmly," at bounding box center [444, 460] width 647 height 14
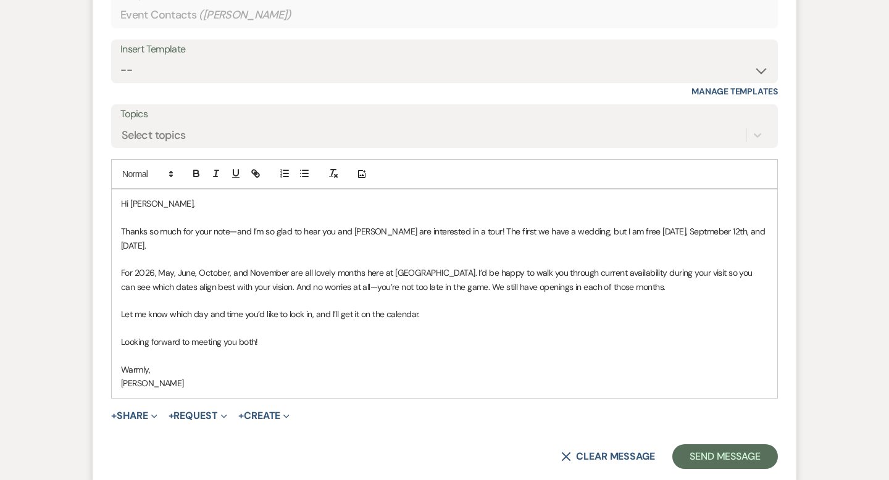
scroll to position [1235, 0]
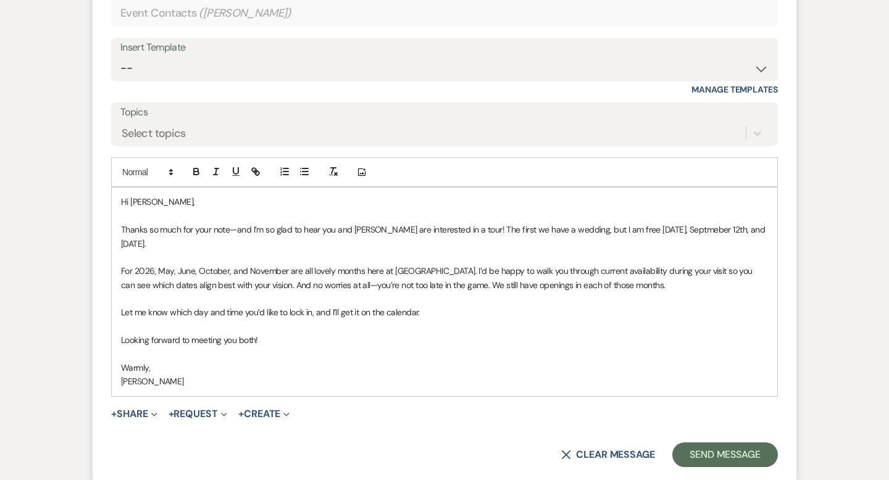
click at [121, 270] on p "For 2026, May, June, October, and November are all lovely months here at [GEOGR…" at bounding box center [444, 278] width 647 height 28
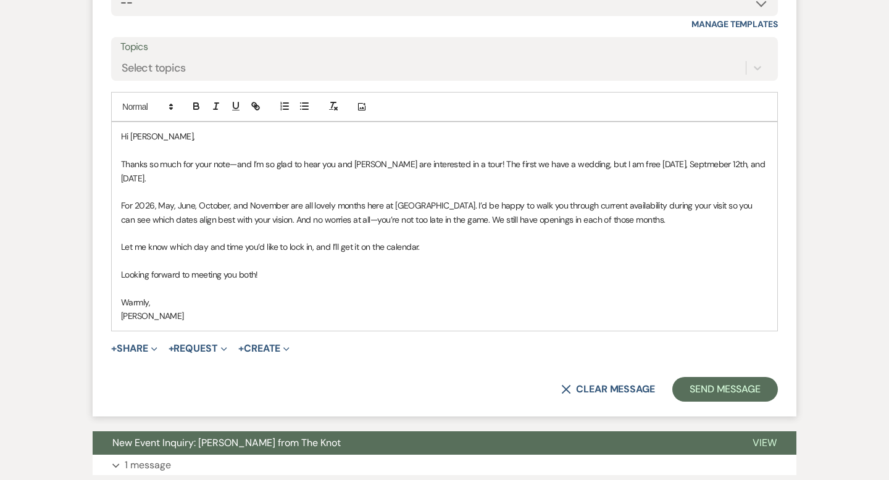
scroll to position [1301, 0]
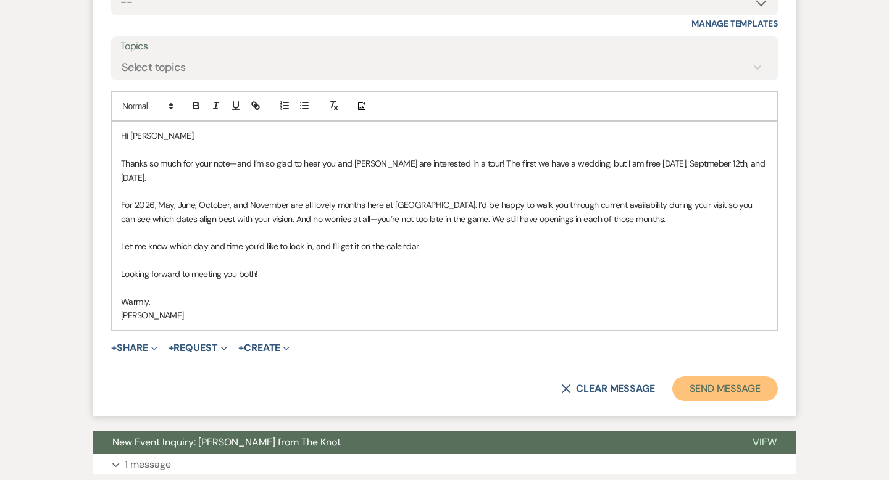
click at [687, 387] on button "Send Message" at bounding box center [725, 389] width 106 height 25
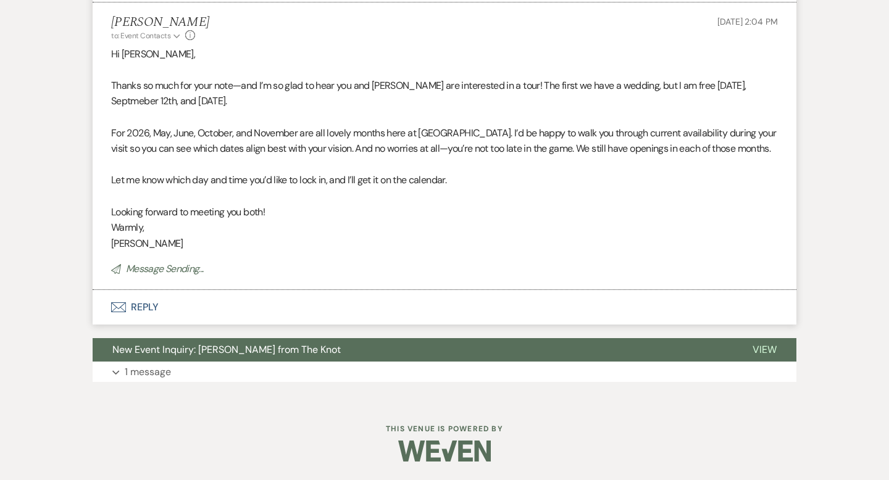
scroll to position [0, 0]
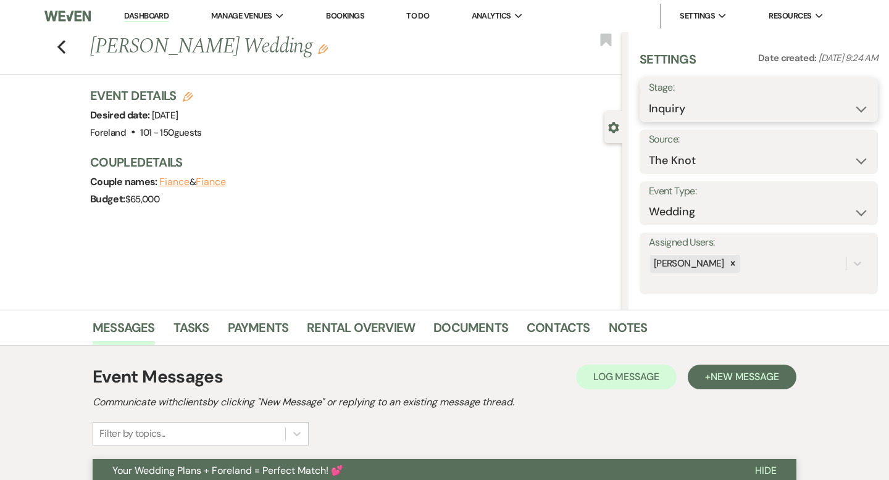
click at [697, 112] on select "Inquiry Follow Up Tour Requested Tour Confirmed Toured Proposal Sent Booked Lost" at bounding box center [759, 109] width 220 height 24
select select "2"
click at [855, 107] on button "Save" at bounding box center [853, 100] width 49 height 25
click at [64, 41] on use "button" at bounding box center [61, 47] width 8 height 14
select select "2"
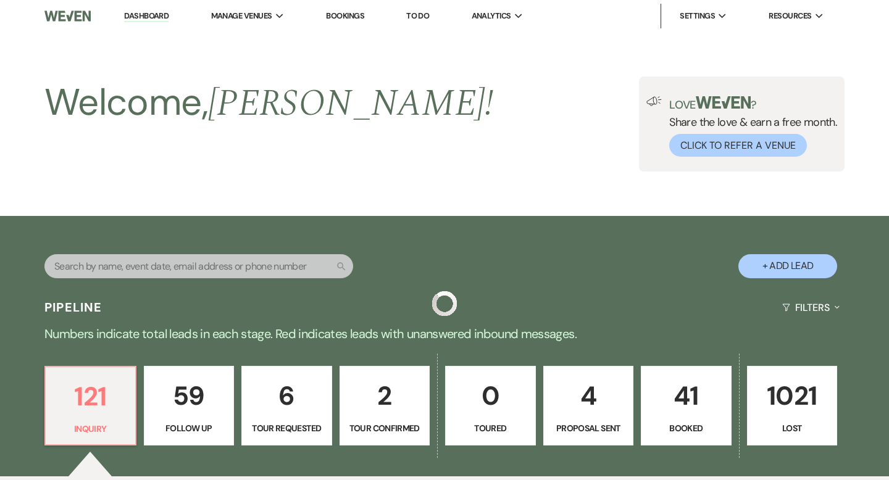
scroll to position [797, 0]
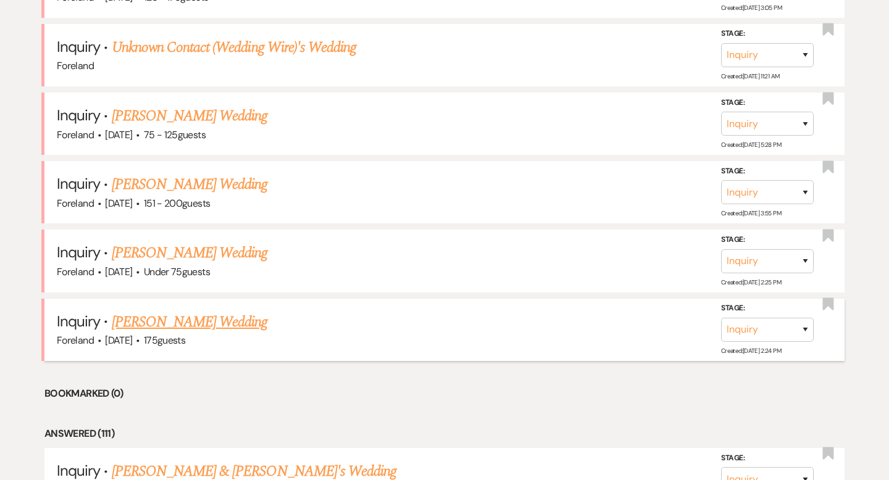
click at [188, 318] on link "[PERSON_NAME] Wedding" at bounding box center [190, 322] width 156 height 22
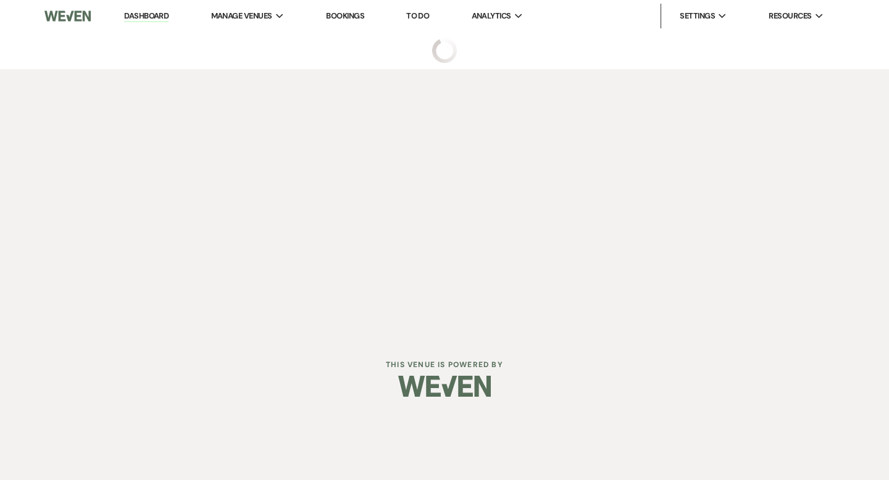
select select "3"
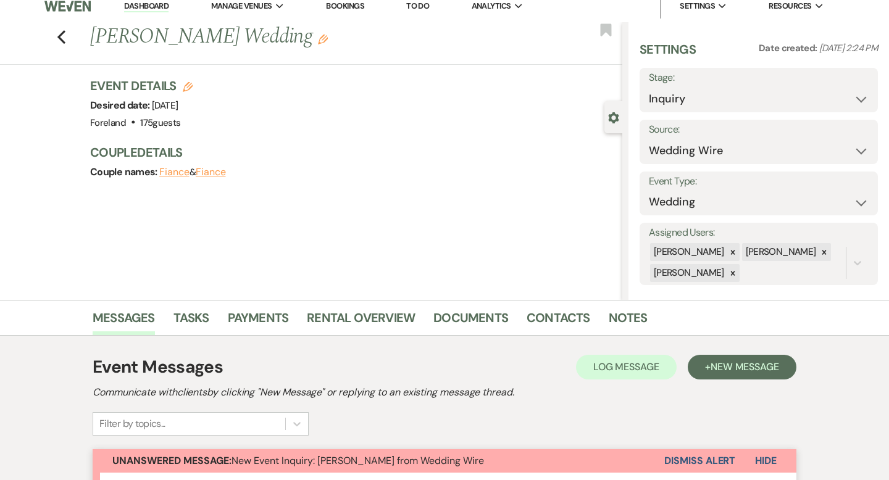
scroll to position [10, 0]
click at [822, 251] on icon at bounding box center [824, 251] width 4 height 4
click at [735, 274] on icon at bounding box center [733, 273] width 9 height 9
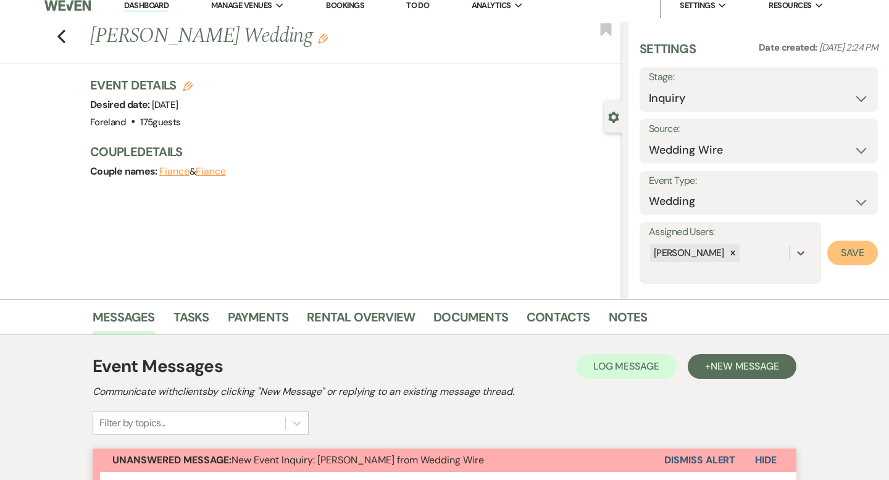
click at [840, 255] on button "Save" at bounding box center [852, 253] width 51 height 25
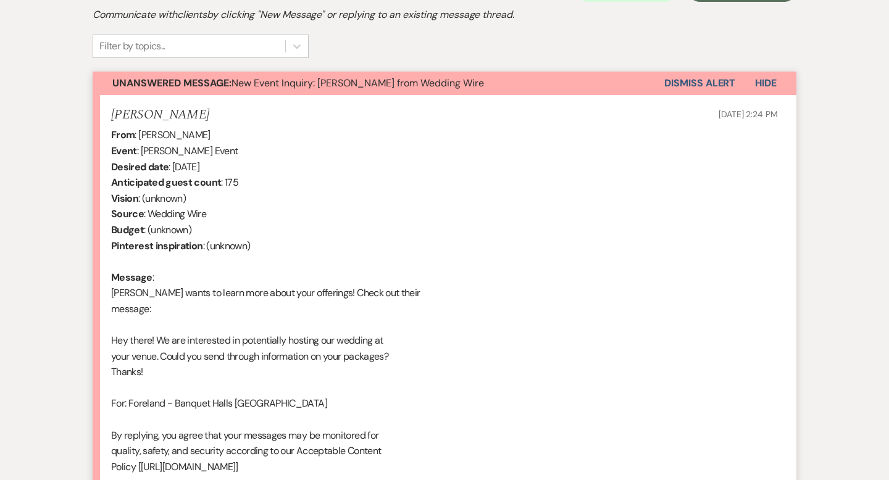
scroll to position [364, 0]
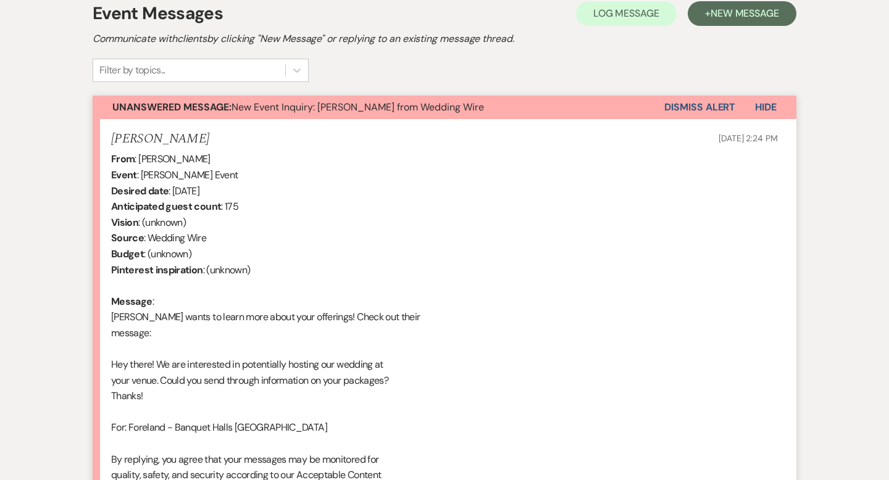
click at [718, 107] on button "Dismiss Alert" at bounding box center [699, 107] width 71 height 23
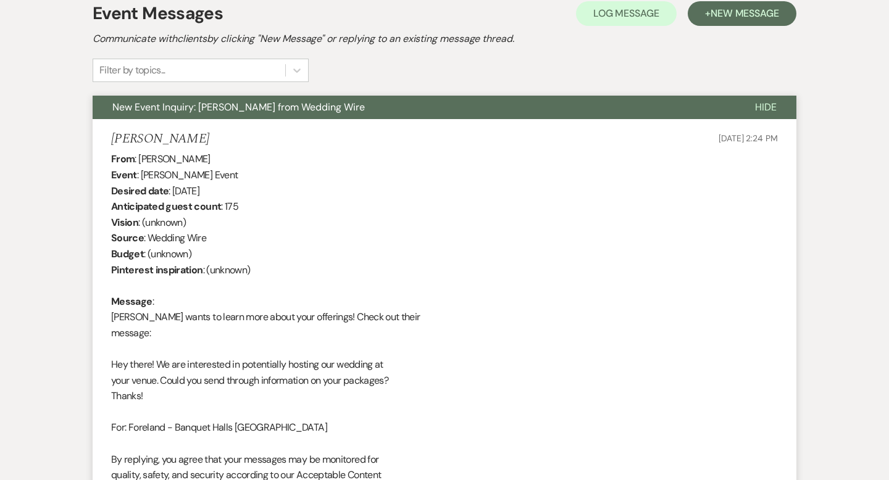
click at [766, 112] on span "Hide" at bounding box center [766, 107] width 22 height 13
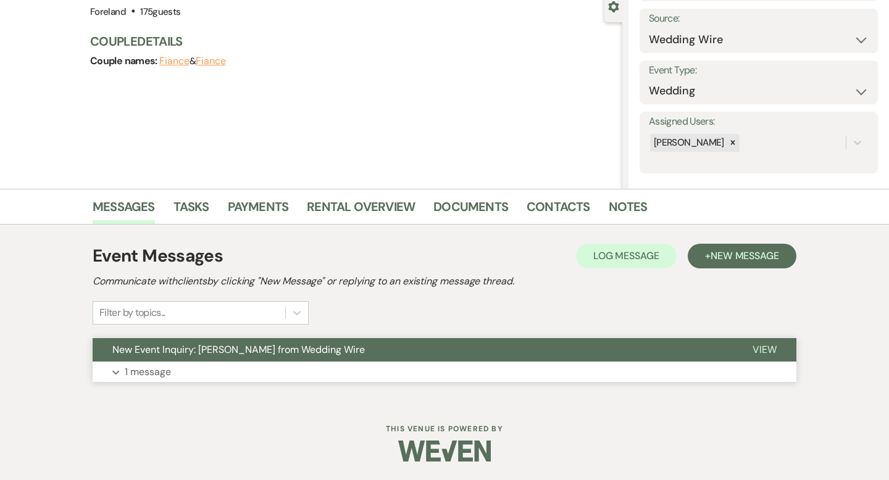
scroll to position [121, 0]
click at [722, 261] on span "New Message" at bounding box center [745, 255] width 69 height 13
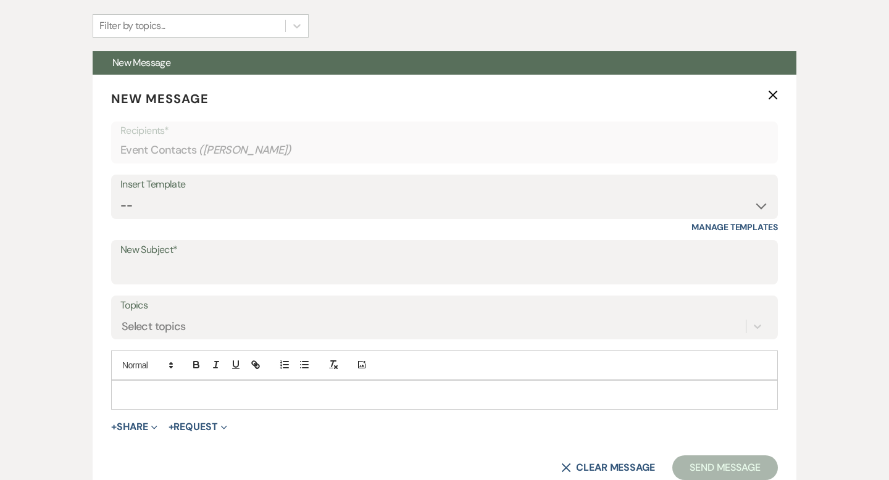
scroll to position [409, 0]
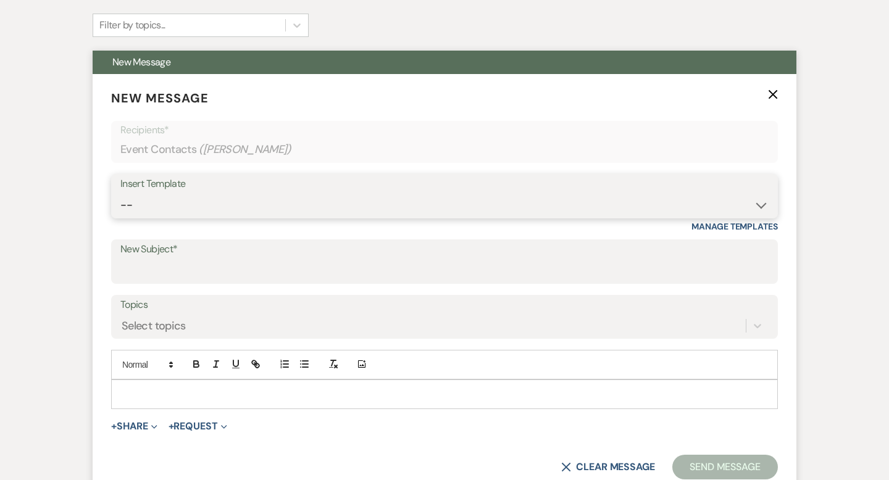
click at [196, 196] on select "-- Lost Lead Wedding | Warm Lead Follow Up Social Initial Inquiry Response Corp…" at bounding box center [444, 205] width 648 height 24
select select "4385"
type input "Your Wedding Plans + Foreland = Perfect Match! 💕"
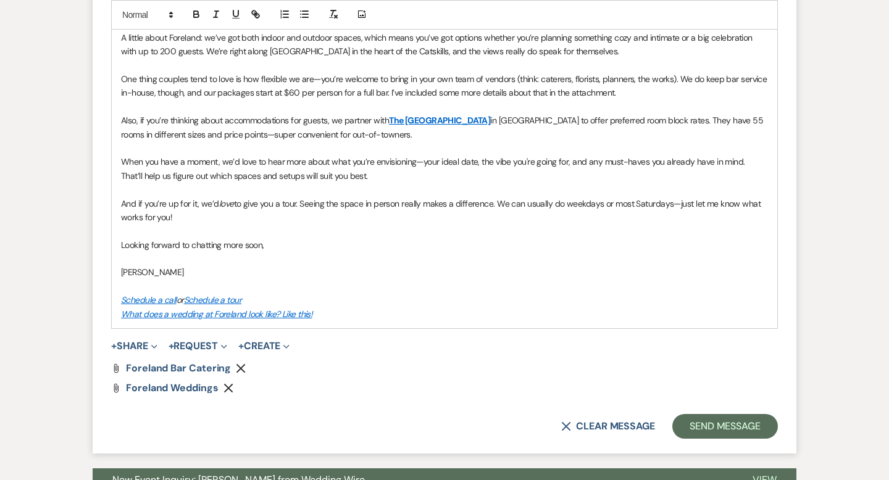
scroll to position [835, 0]
click at [747, 421] on button "Send Message" at bounding box center [725, 426] width 106 height 25
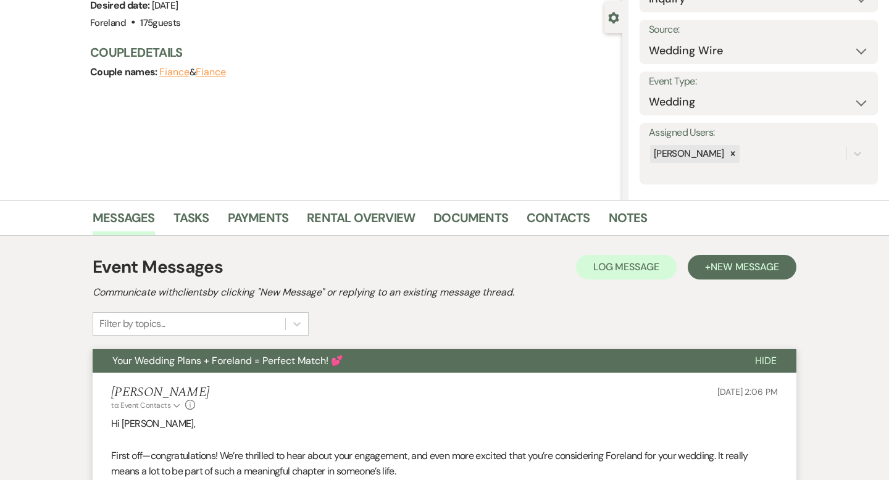
scroll to position [0, 0]
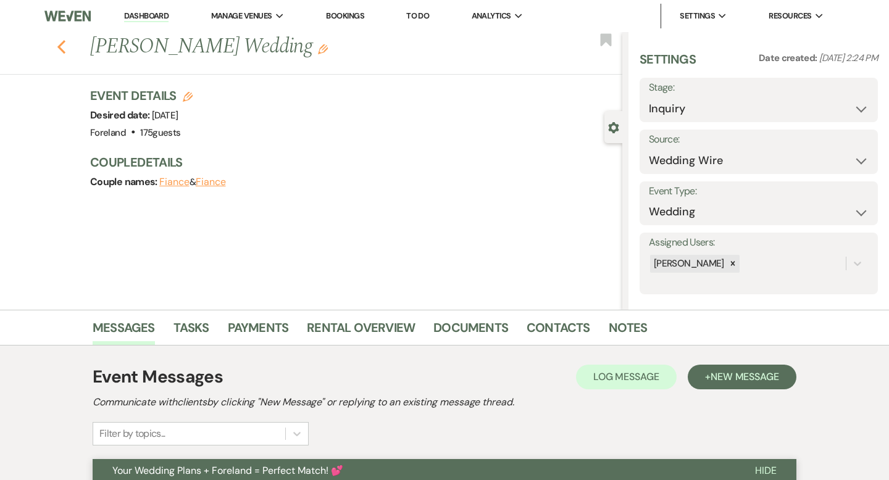
click at [58, 46] on use "button" at bounding box center [61, 47] width 8 height 14
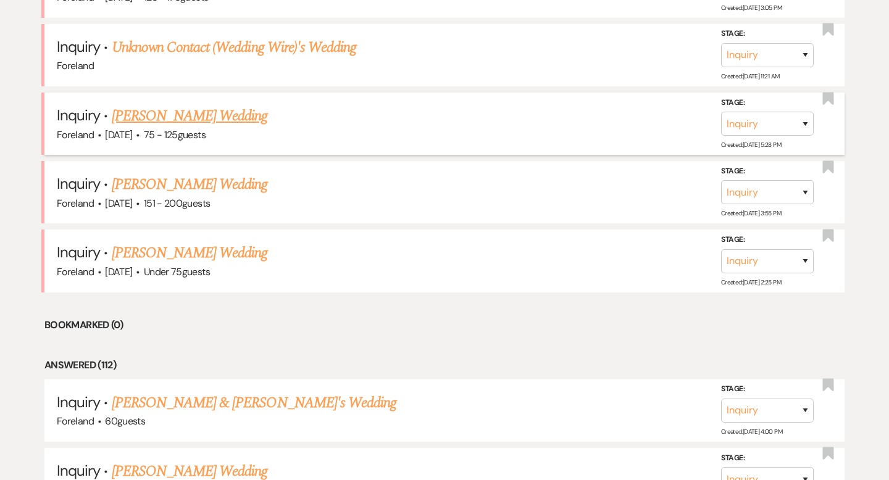
scroll to position [810, 0]
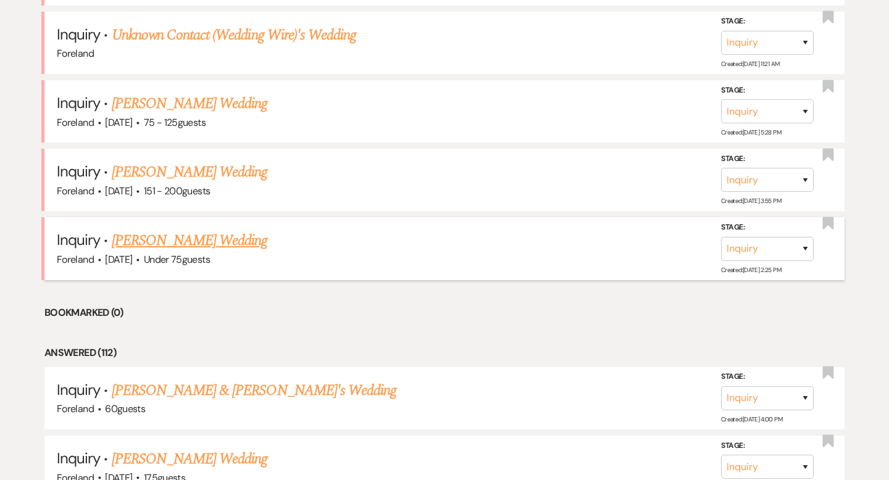
click at [216, 232] on link "[PERSON_NAME] Wedding" at bounding box center [190, 241] width 156 height 22
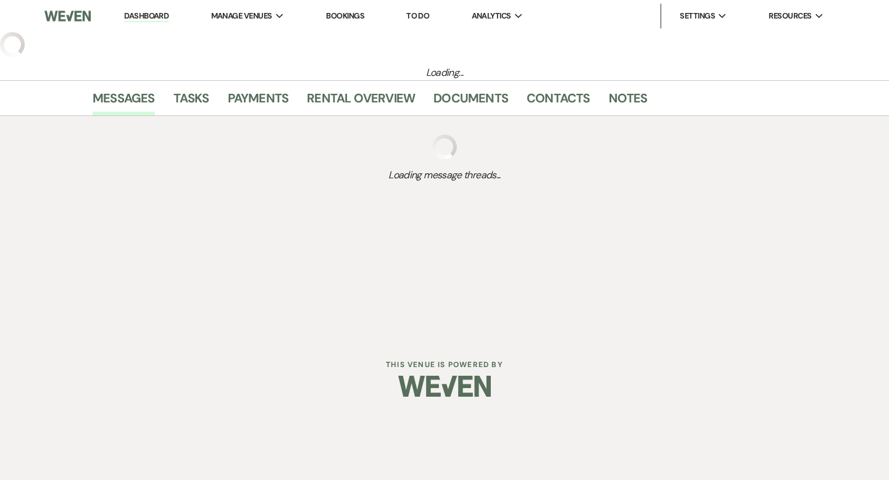
select select "3"
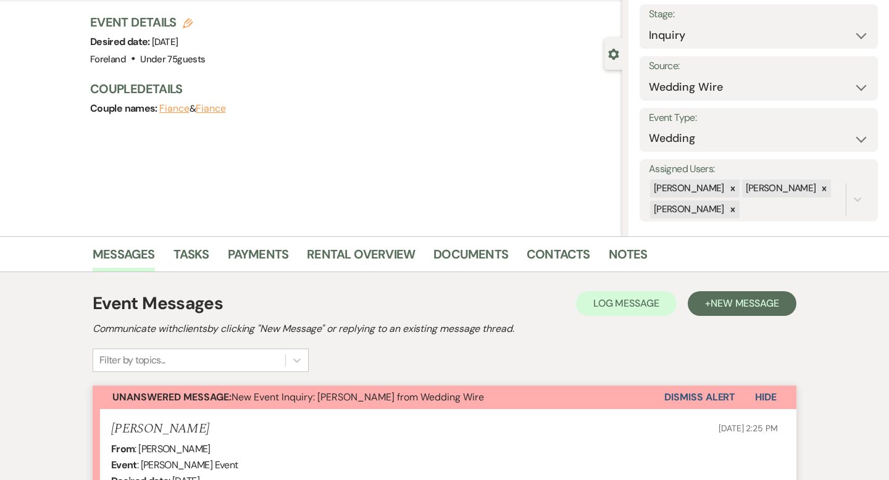
scroll to position [88, 0]
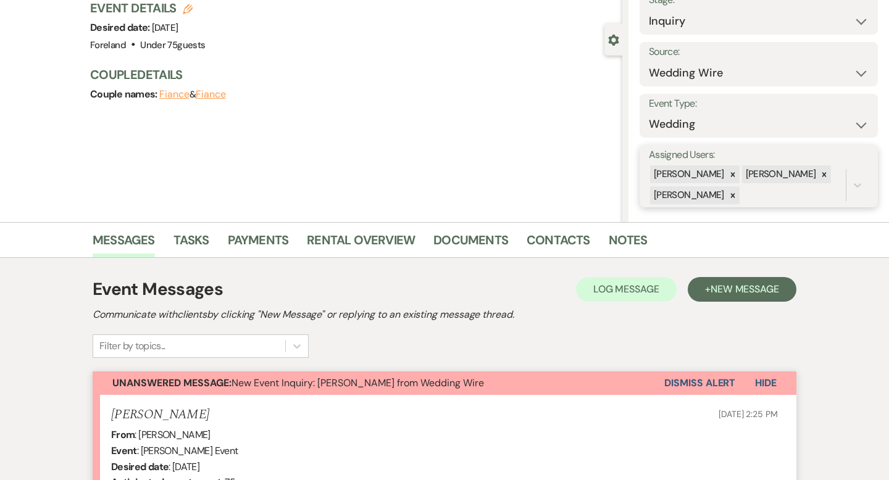
click at [792, 172] on div "[PERSON_NAME]" at bounding box center [780, 174] width 76 height 18
click at [818, 179] on div at bounding box center [825, 174] width 14 height 18
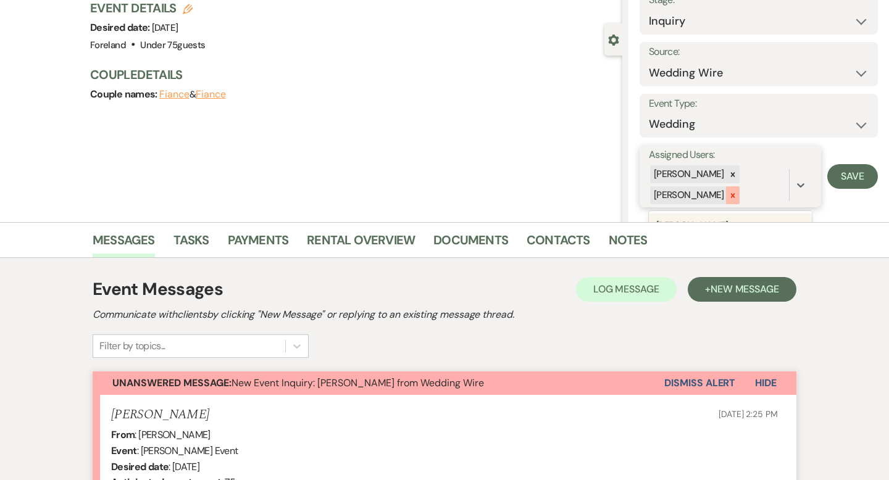
click at [737, 192] on icon at bounding box center [733, 195] width 9 height 9
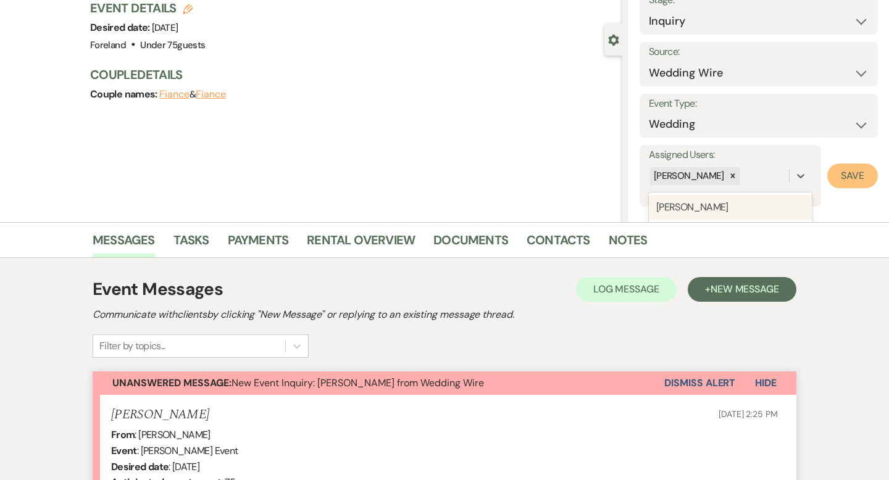
click at [855, 171] on button "Save" at bounding box center [852, 176] width 51 height 25
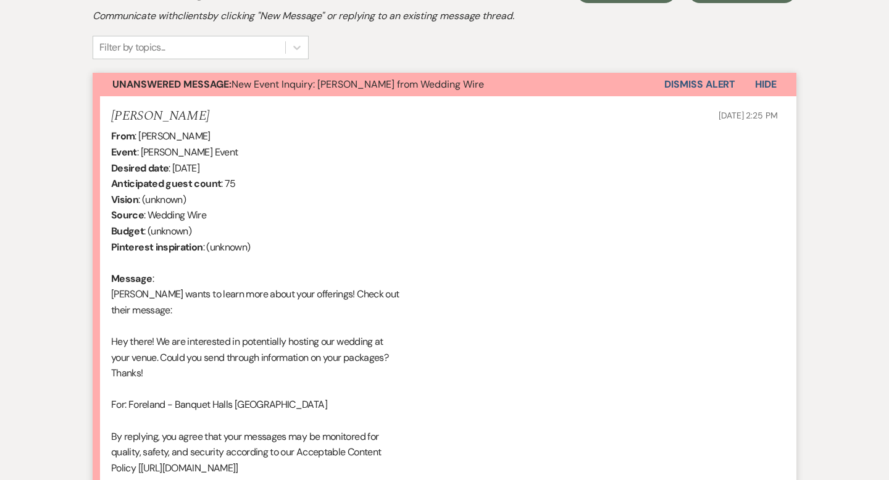
scroll to position [388, 0]
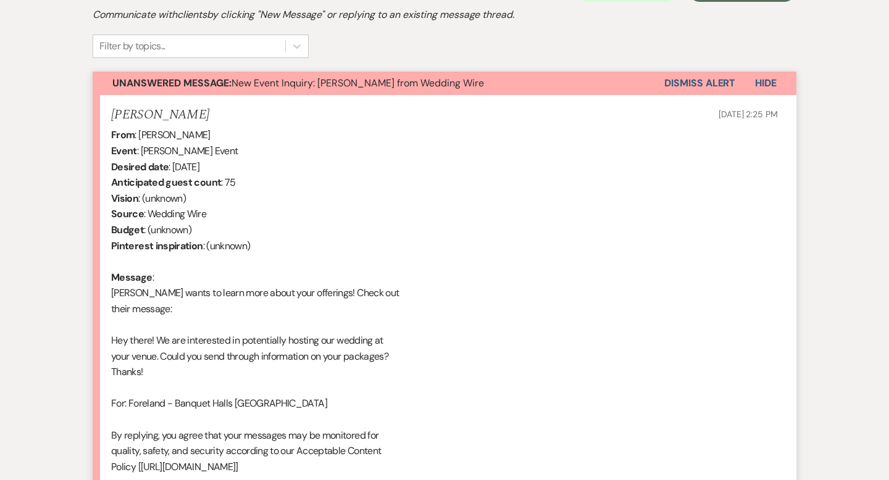
click at [718, 87] on button "Dismiss Alert" at bounding box center [699, 83] width 71 height 23
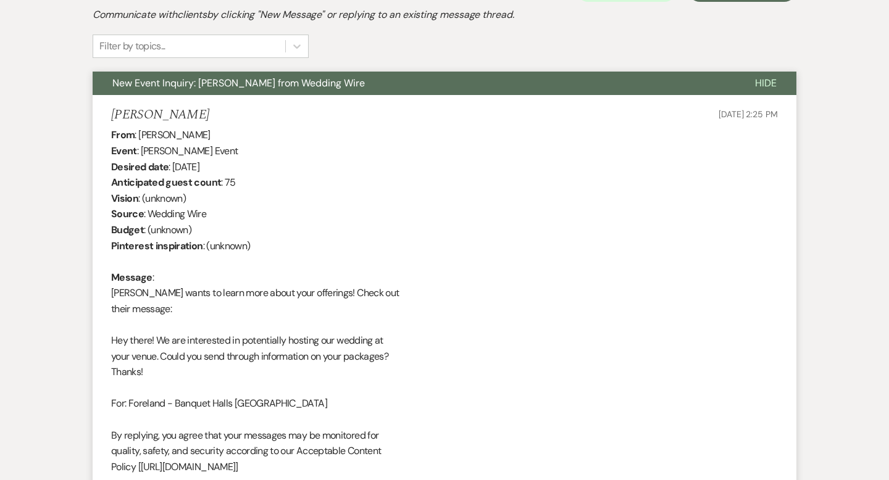
click at [765, 85] on span "Hide" at bounding box center [766, 83] width 22 height 13
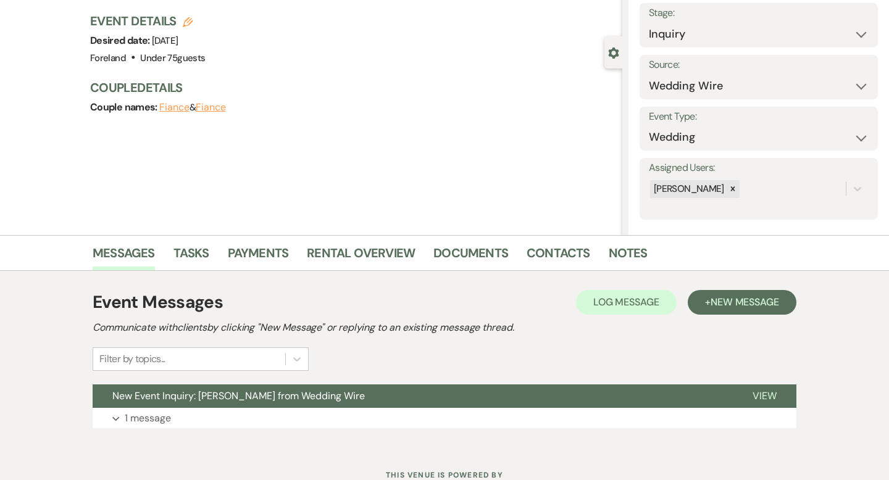
scroll to position [15, 0]
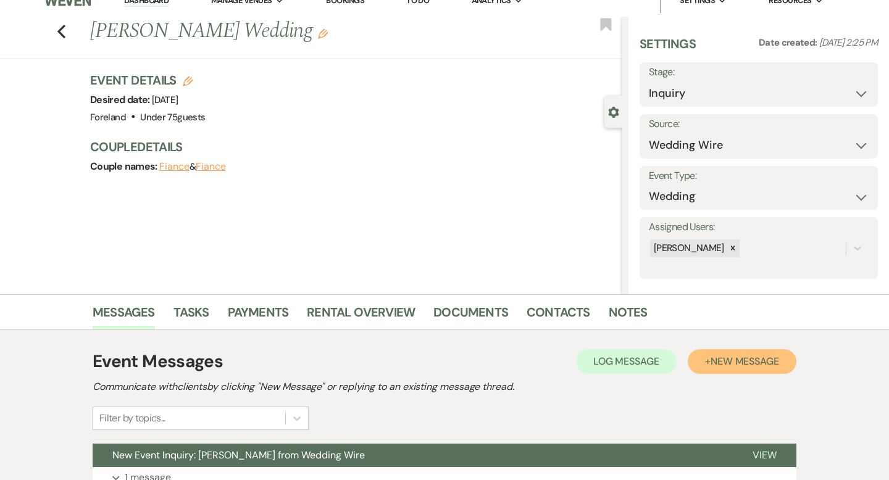
click at [738, 370] on button "+ New Message" at bounding box center [742, 362] width 109 height 25
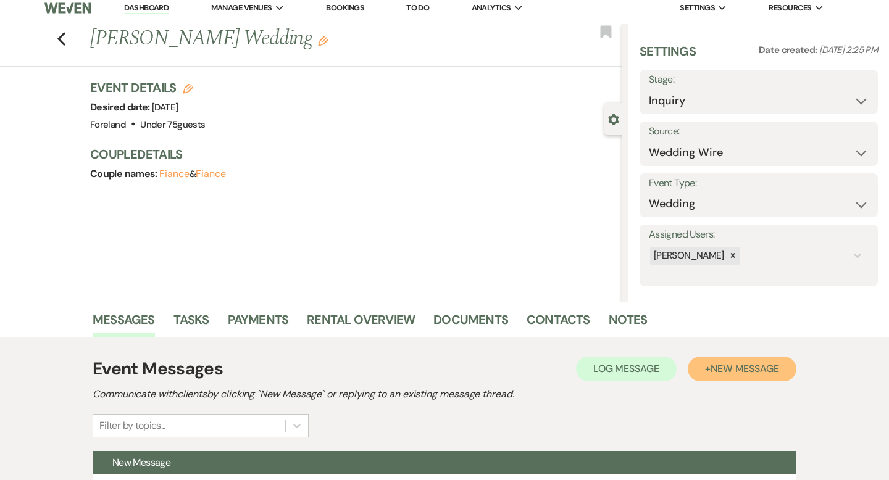
scroll to position [432, 0]
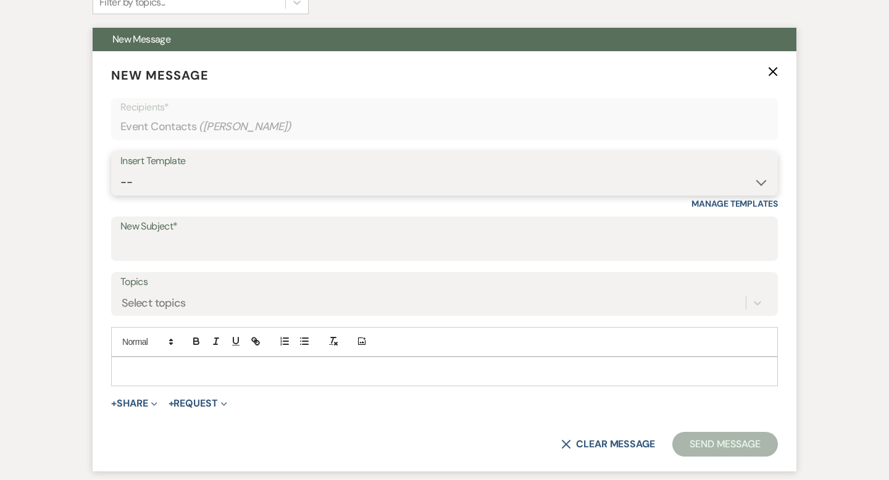
click at [204, 177] on select "-- Lost Lead Wedding | Warm Lead Follow Up Social Initial Inquiry Response Corp…" at bounding box center [444, 182] width 648 height 24
select select "4385"
type input "Your Wedding Plans + Foreland = Perfect Match! 💕"
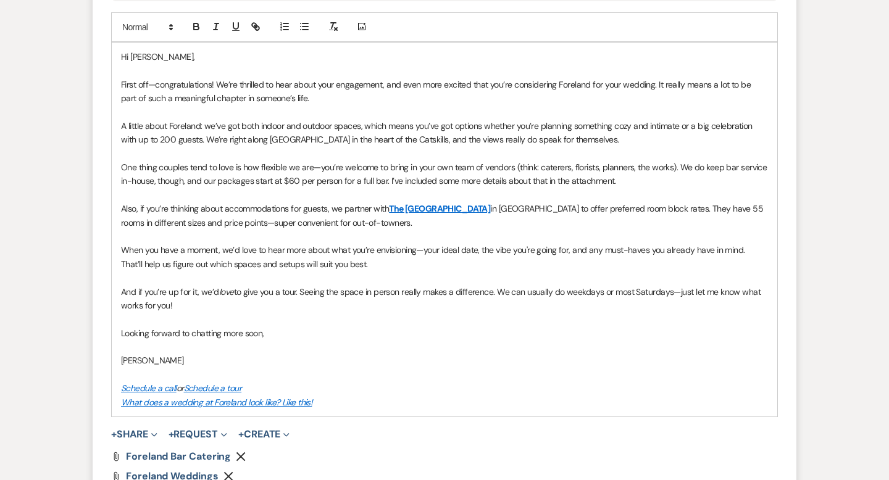
scroll to position [747, 0]
drag, startPoint x: 162, startPoint y: 56, endPoint x: 134, endPoint y: 57, distance: 28.4
click at [134, 57] on p "Hi [PERSON_NAME]," at bounding box center [444, 56] width 647 height 14
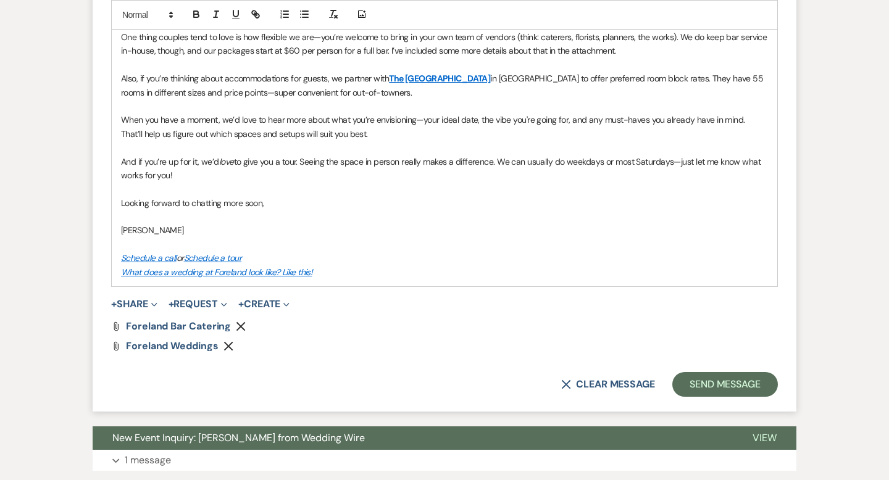
scroll to position [887, 0]
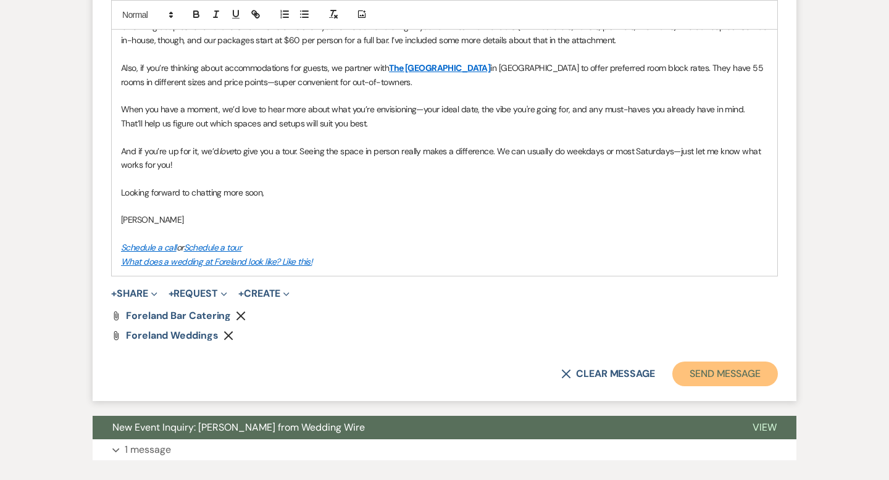
click at [731, 377] on button "Send Message" at bounding box center [725, 374] width 106 height 25
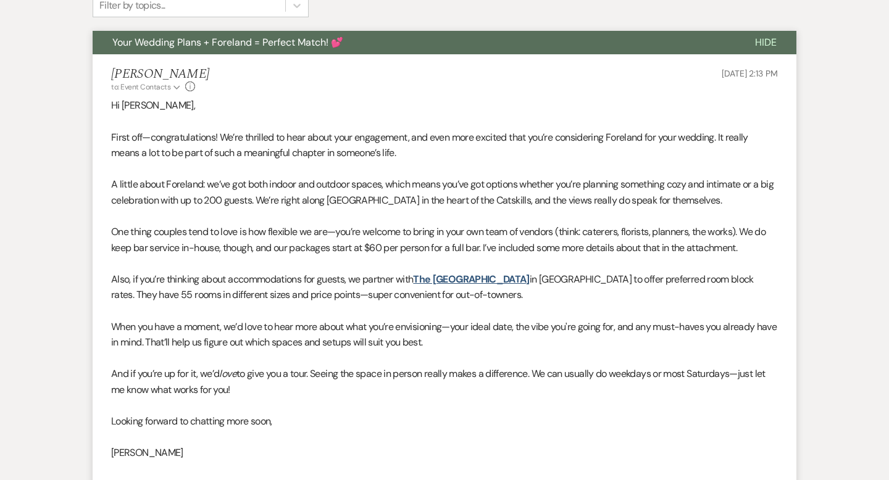
scroll to position [0, 0]
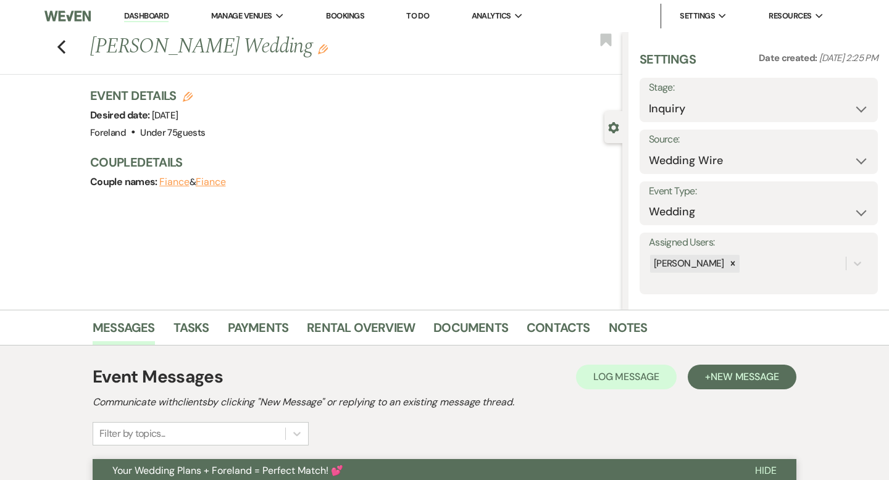
click at [152, 18] on link "Dashboard" at bounding box center [146, 16] width 44 height 12
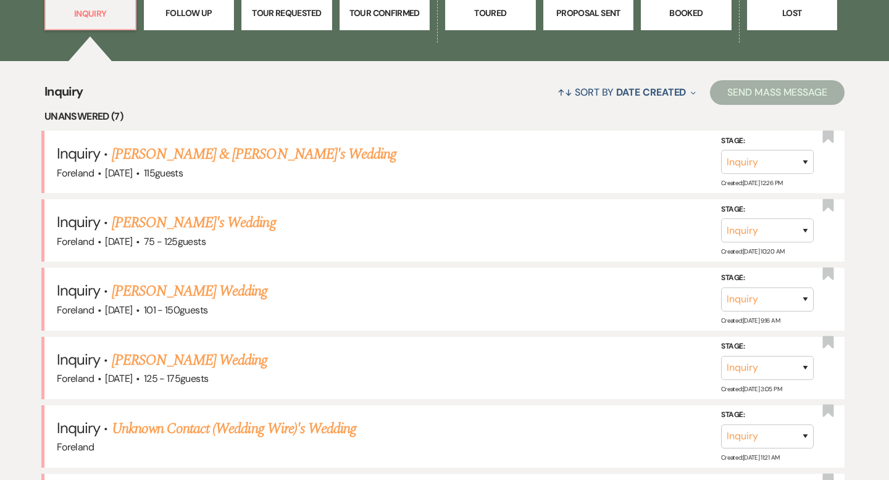
scroll to position [412, 0]
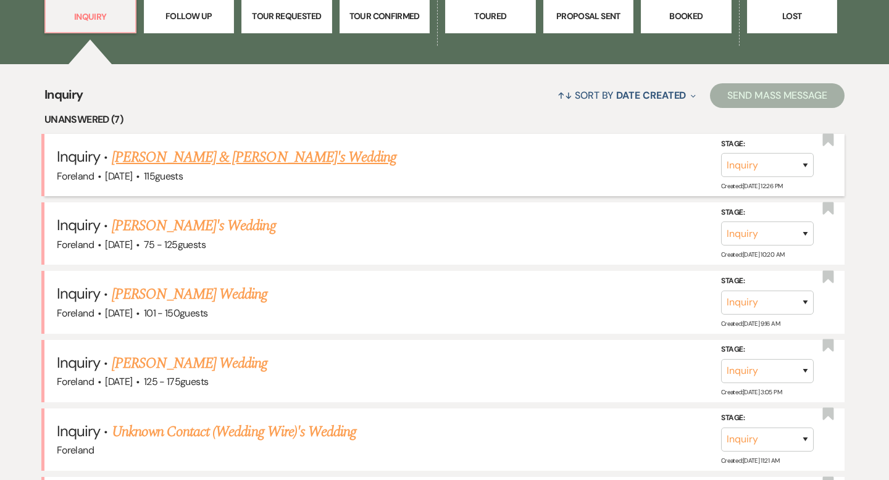
click at [162, 157] on link "[PERSON_NAME] & [PERSON_NAME]'s Wedding" at bounding box center [254, 157] width 285 height 22
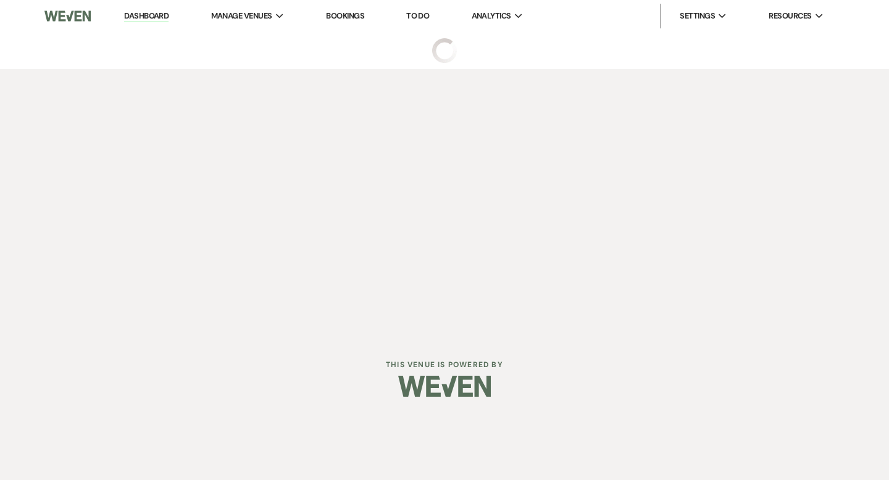
select select "5"
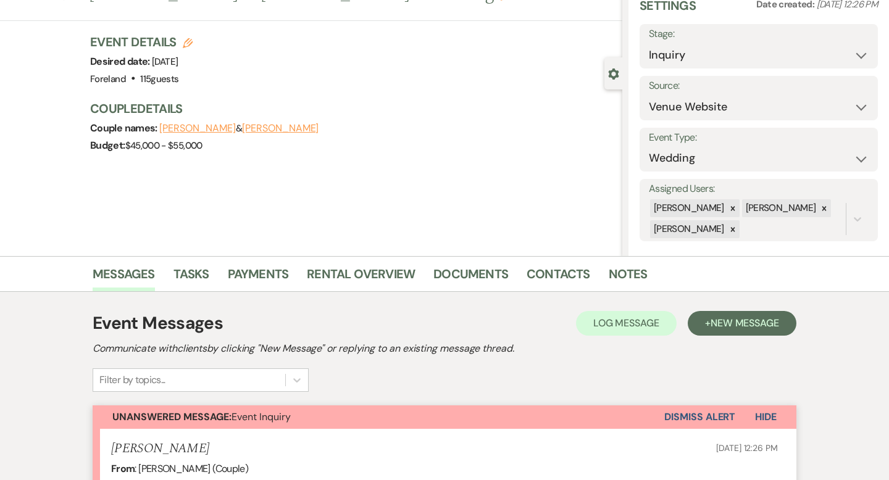
scroll to position [66, 0]
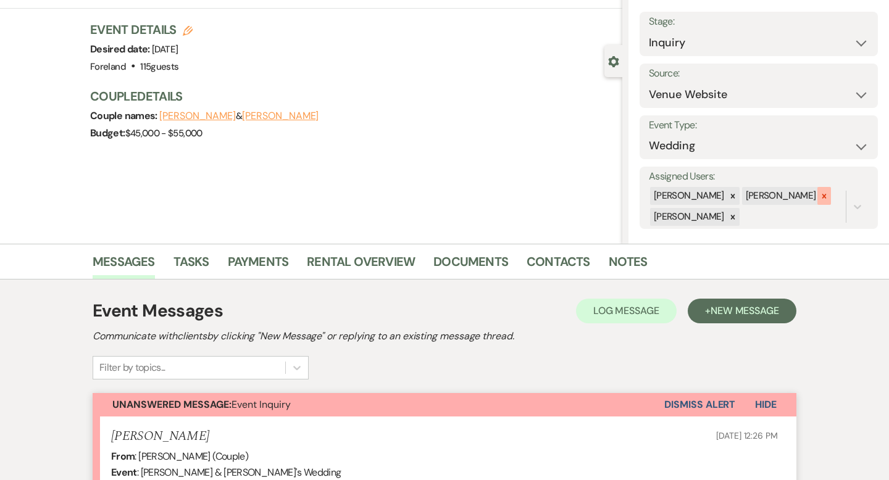
click at [820, 193] on icon at bounding box center [824, 196] width 9 height 9
click at [729, 213] on div at bounding box center [733, 217] width 14 height 18
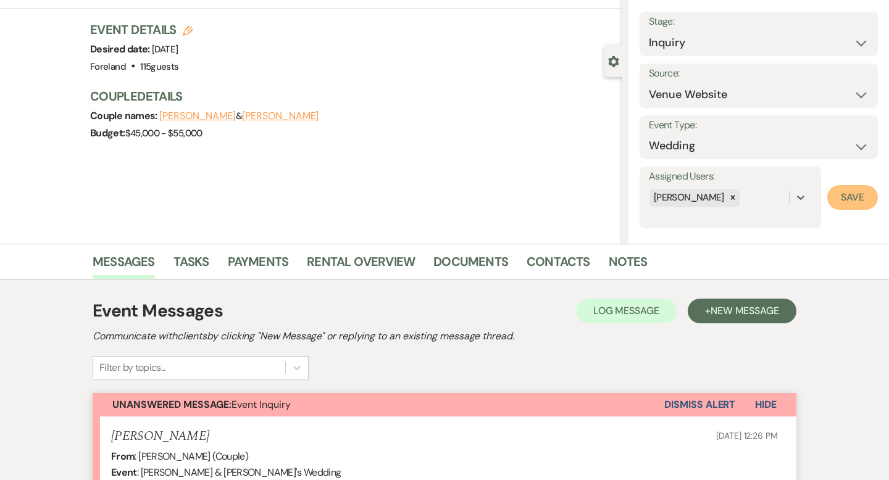
click at [844, 194] on button "Save" at bounding box center [852, 197] width 51 height 25
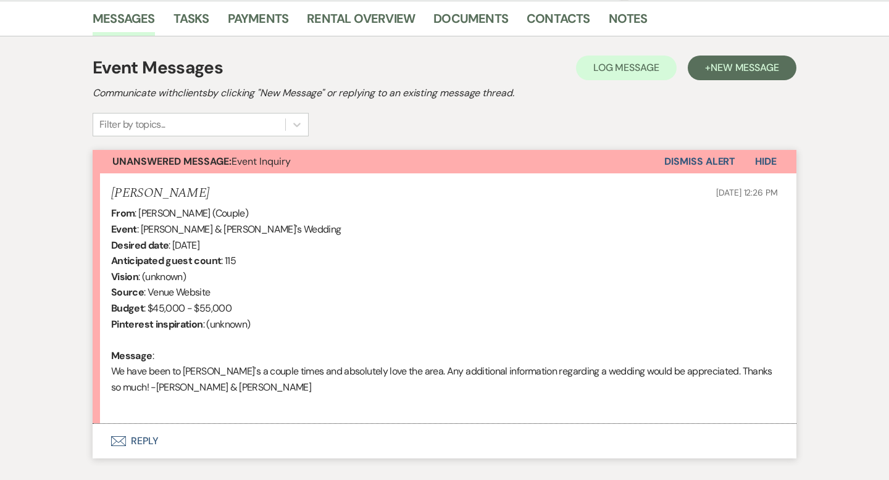
scroll to position [359, 0]
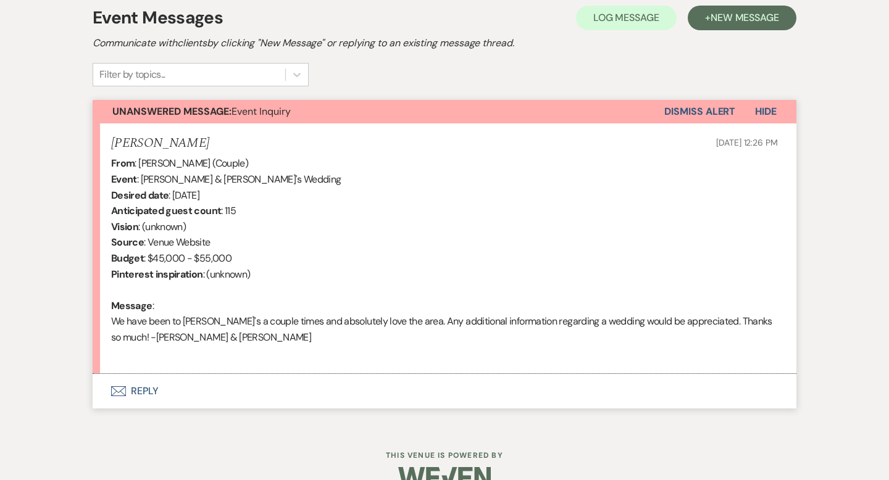
click at [721, 114] on button "Dismiss Alert" at bounding box center [699, 111] width 71 height 23
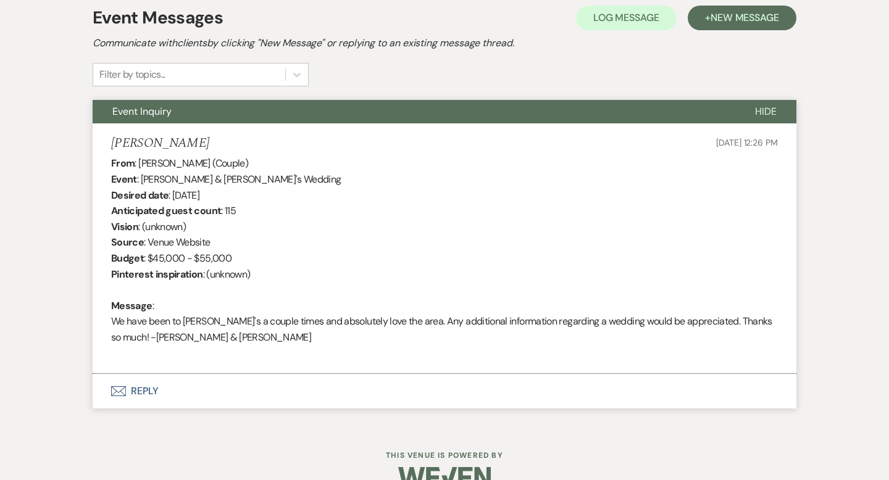
click at [771, 114] on span "Hide" at bounding box center [766, 111] width 22 height 13
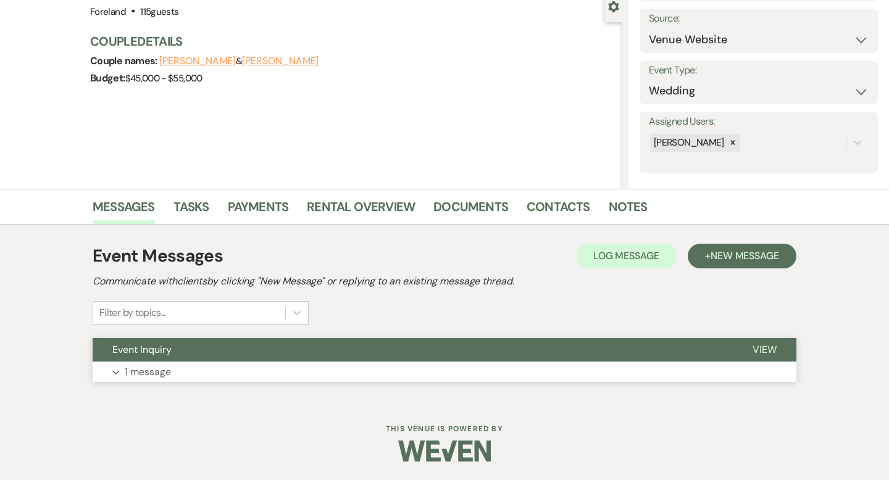
scroll to position [121, 0]
click at [726, 261] on span "New Message" at bounding box center [745, 255] width 69 height 13
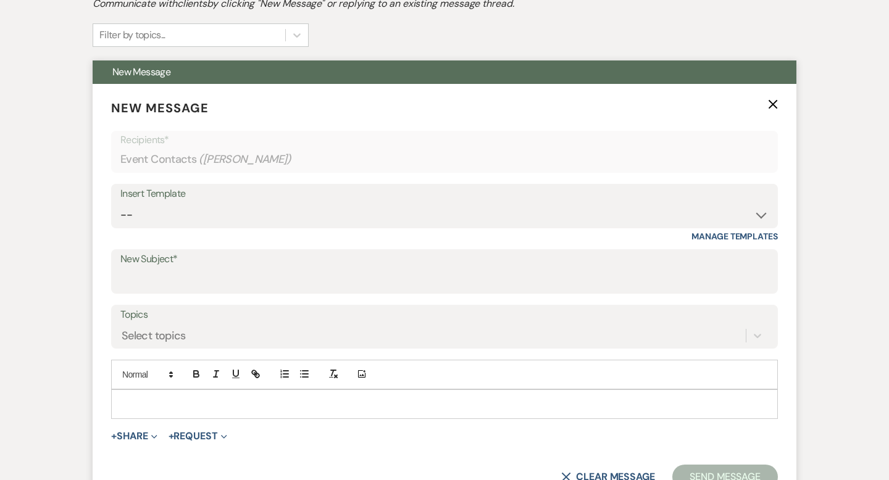
scroll to position [398, 0]
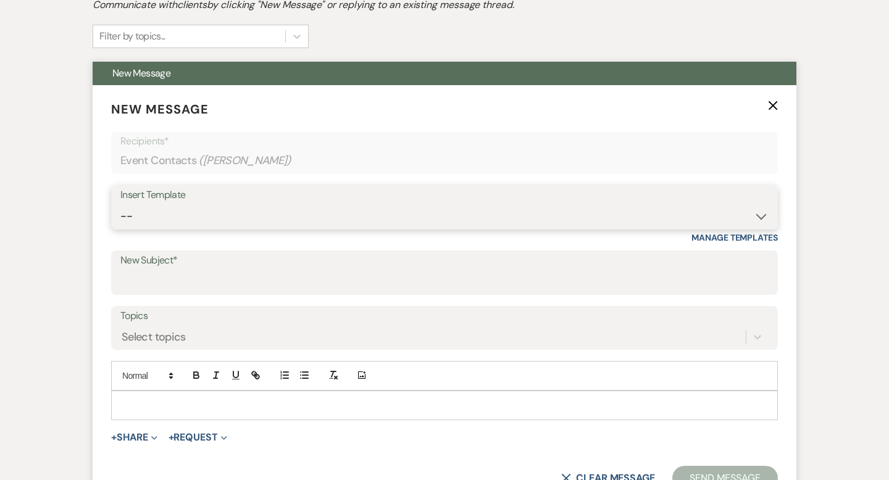
click at [168, 207] on select "-- Lost Lead Wedding | Warm Lead Follow Up Social Initial Inquiry Response Corp…" at bounding box center [444, 216] width 648 height 24
select select "4385"
type input "Your Wedding Plans + Foreland = Perfect Match! 💕"
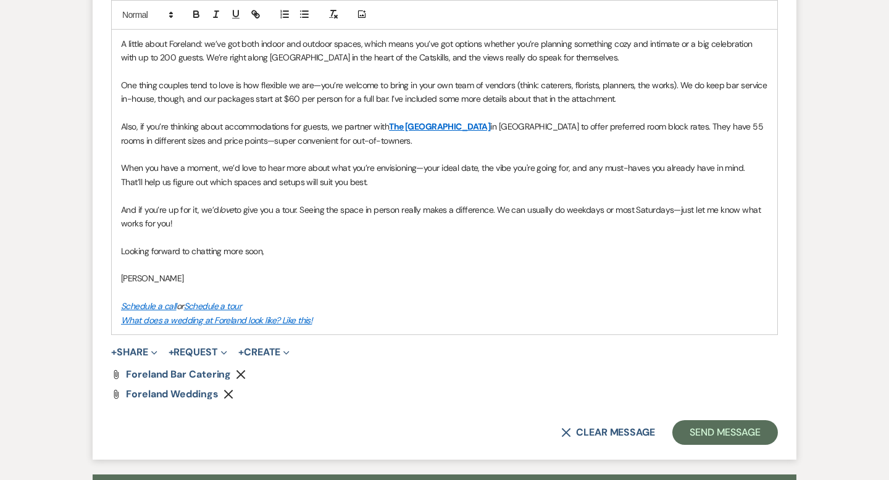
scroll to position [965, 0]
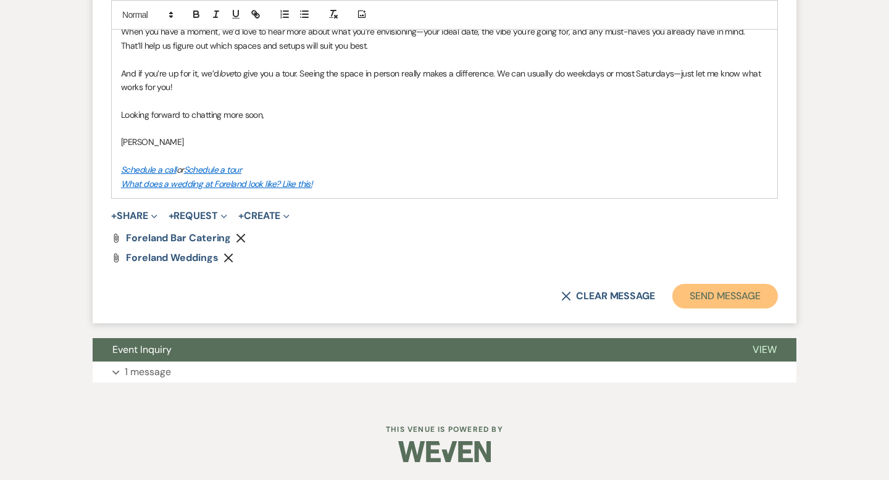
click at [747, 291] on button "Send Message" at bounding box center [725, 296] width 106 height 25
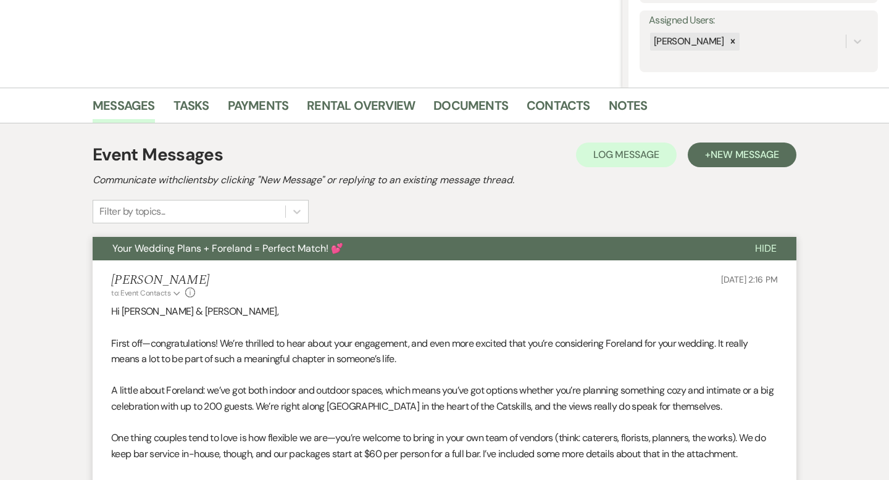
scroll to position [0, 0]
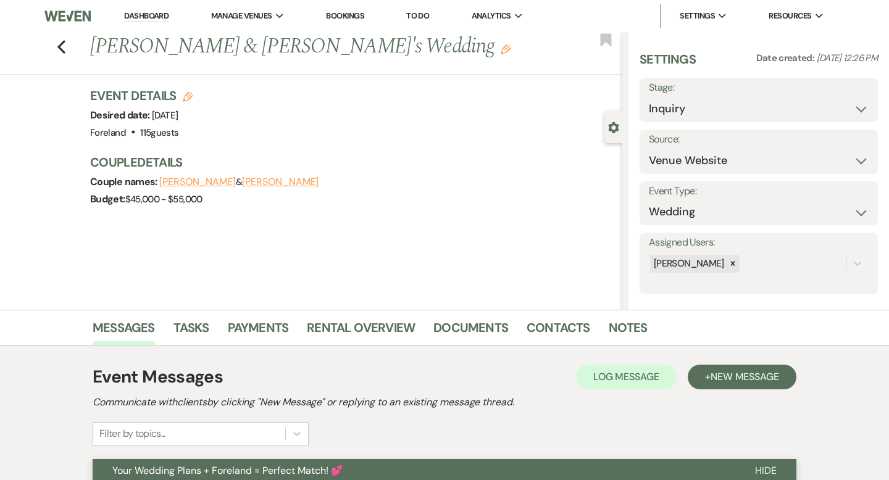
click at [149, 16] on link "Dashboard" at bounding box center [146, 16] width 44 height 12
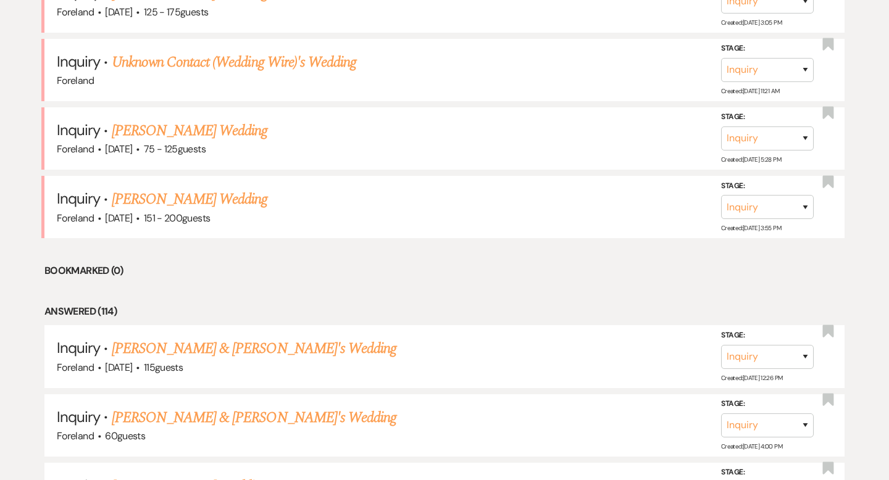
scroll to position [669, 0]
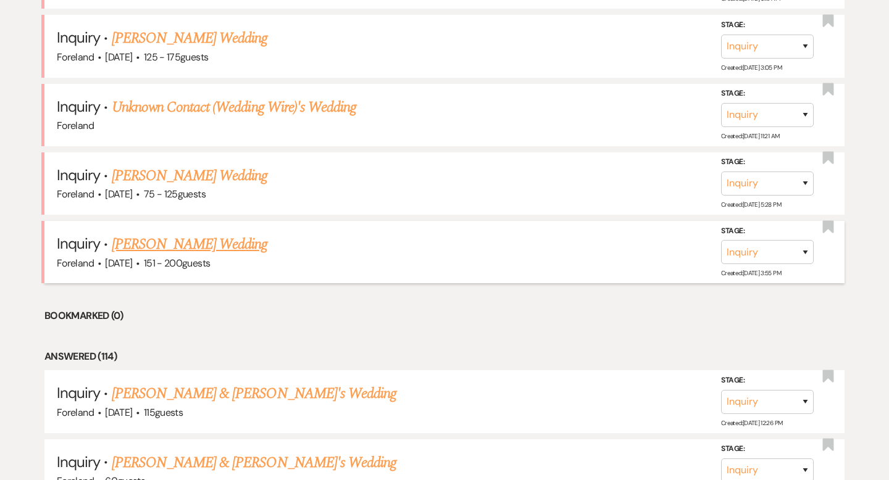
click at [199, 242] on link "[PERSON_NAME] Wedding" at bounding box center [190, 244] width 156 height 22
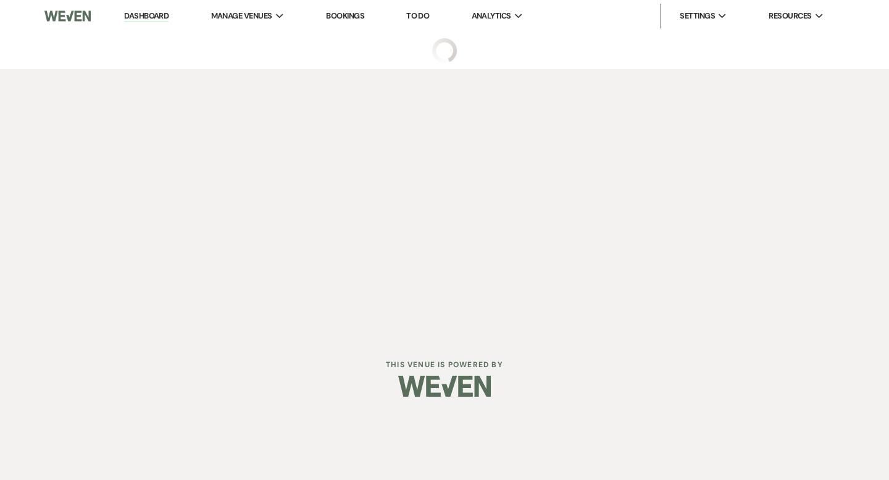
select select "2"
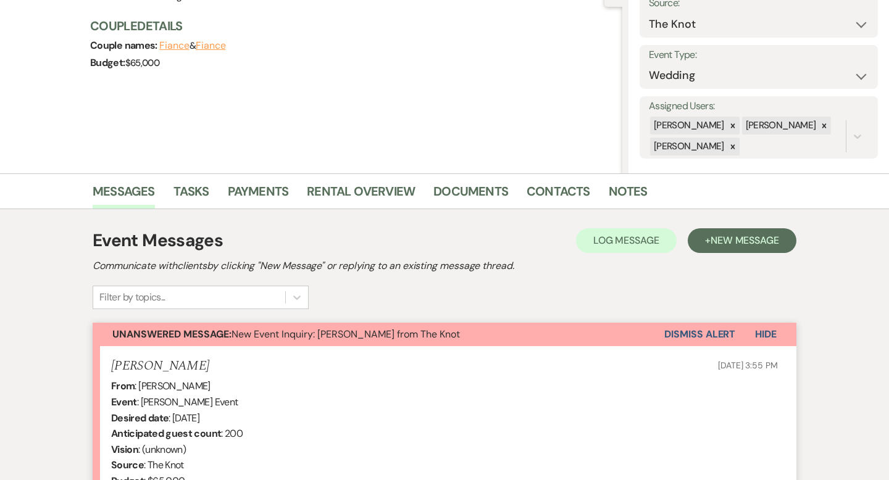
scroll to position [164, 0]
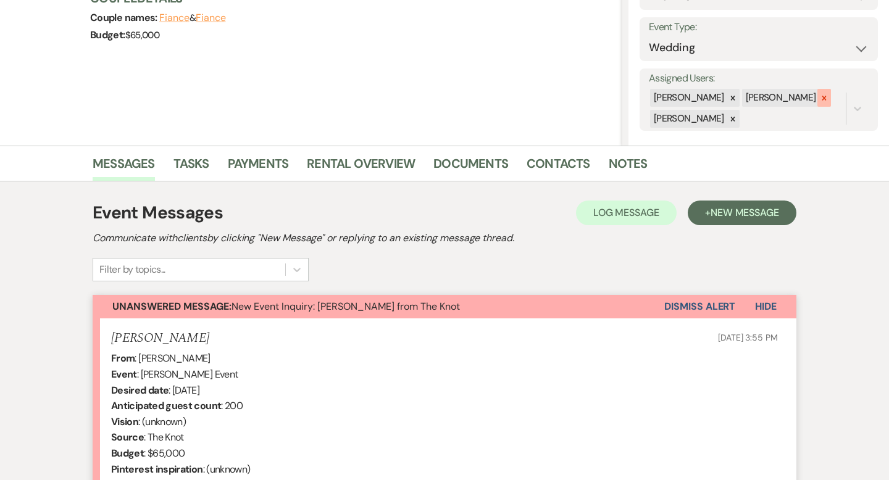
click at [820, 98] on icon at bounding box center [824, 98] width 9 height 9
click at [736, 129] on div "[PERSON_NAME] [PERSON_NAME]" at bounding box center [719, 109] width 140 height 42
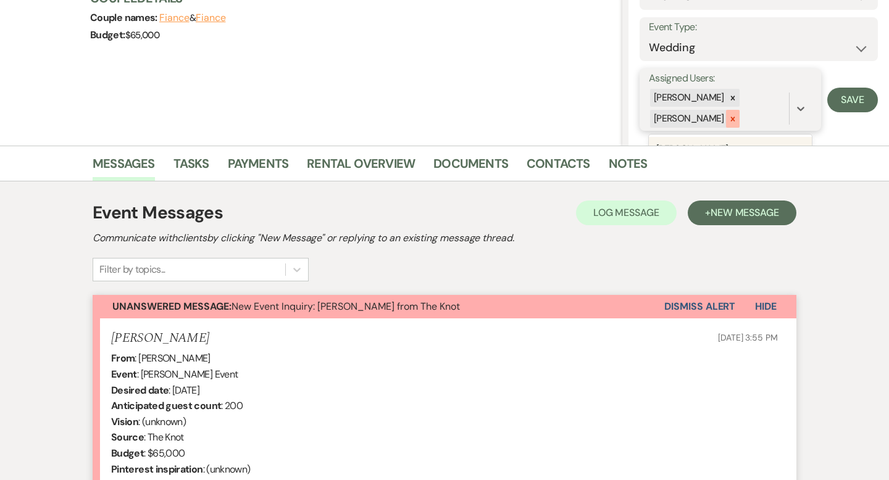
click at [737, 115] on icon at bounding box center [733, 119] width 9 height 9
click at [840, 104] on button "Save" at bounding box center [852, 99] width 51 height 25
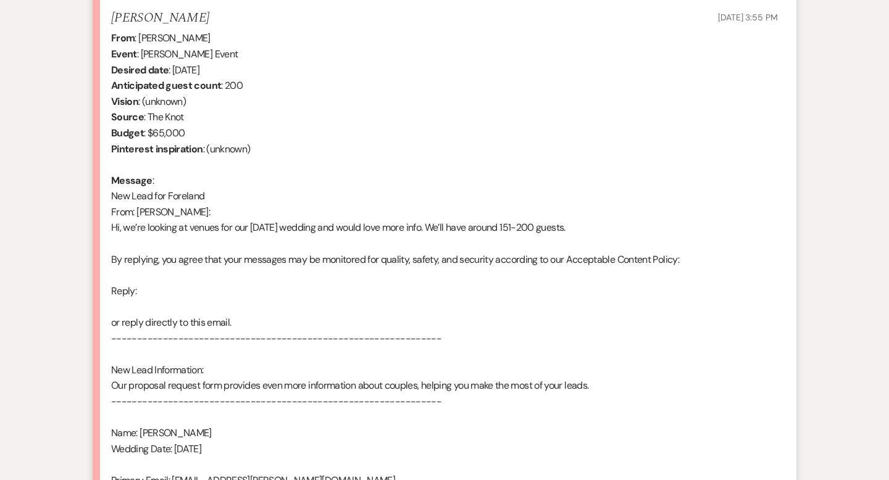
scroll to position [319, 0]
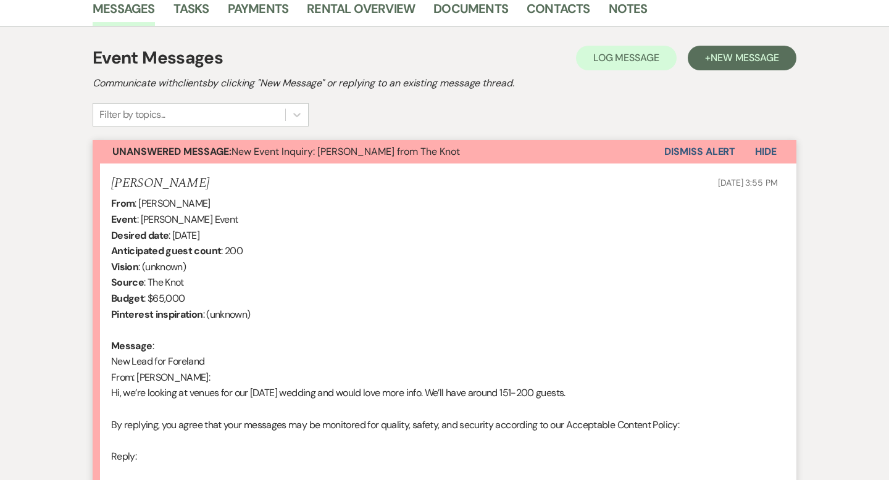
click at [692, 152] on button "Dismiss Alert" at bounding box center [699, 151] width 71 height 23
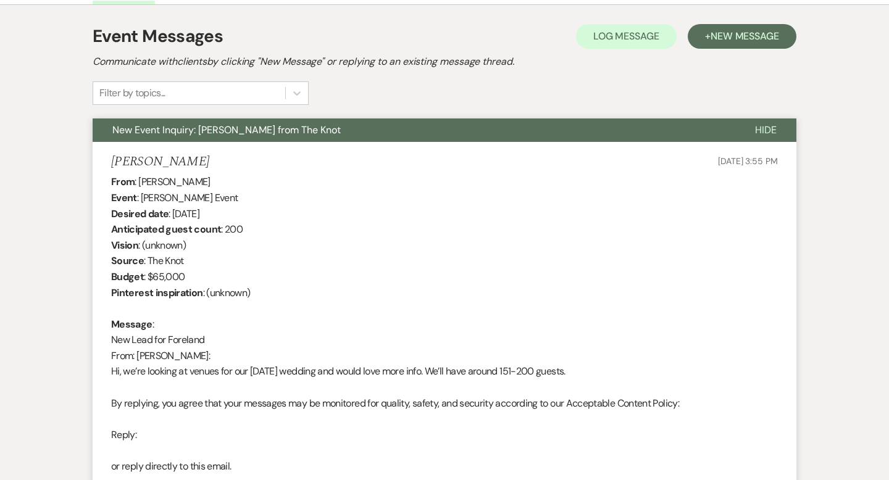
scroll to position [345, 0]
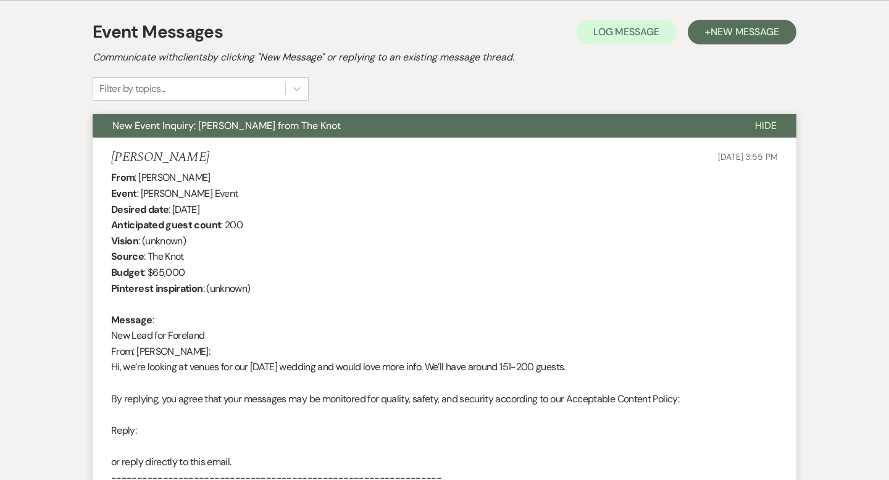
click at [710, 253] on div "From : [PERSON_NAME] Event : [PERSON_NAME] Event Desired date : [DATE] Anticipa…" at bounding box center [444, 470] width 667 height 601
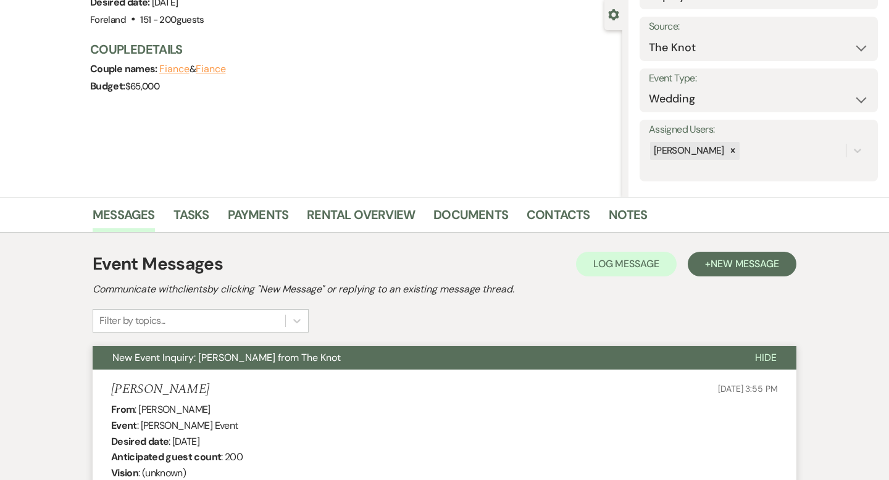
scroll to position [23, 0]
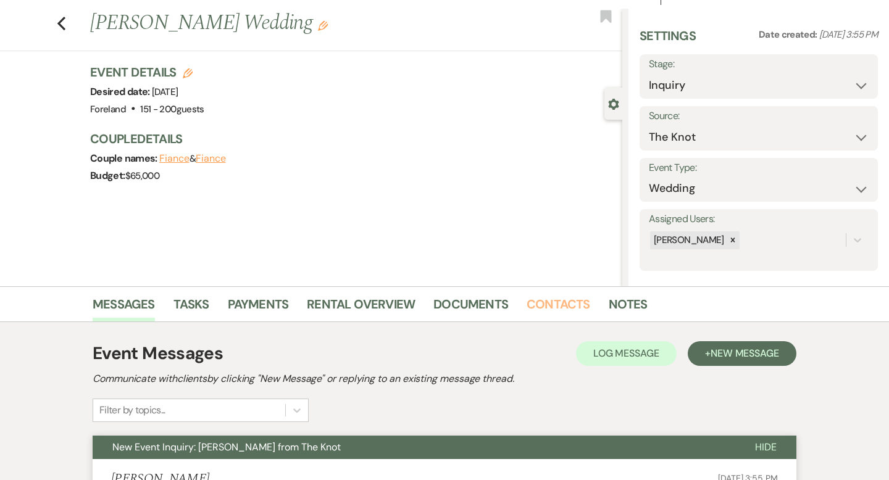
click at [566, 311] on link "Contacts" at bounding box center [559, 308] width 64 height 27
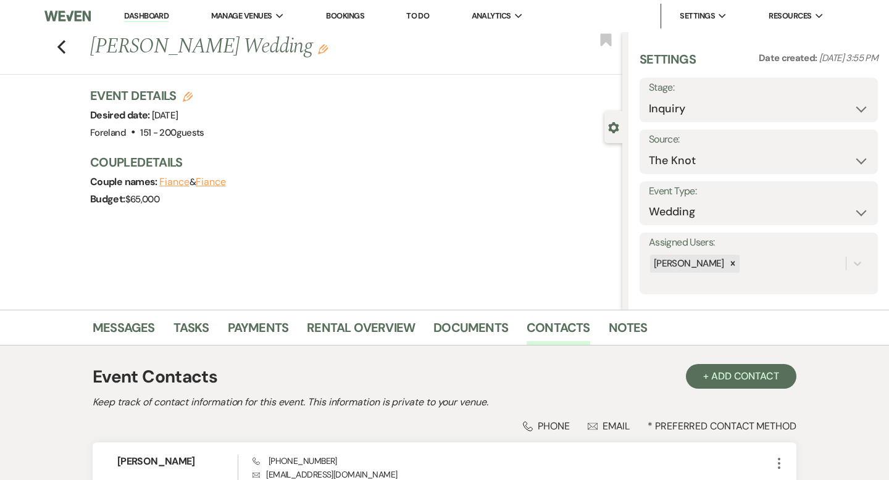
click at [343, 16] on link "Bookings" at bounding box center [345, 15] width 38 height 10
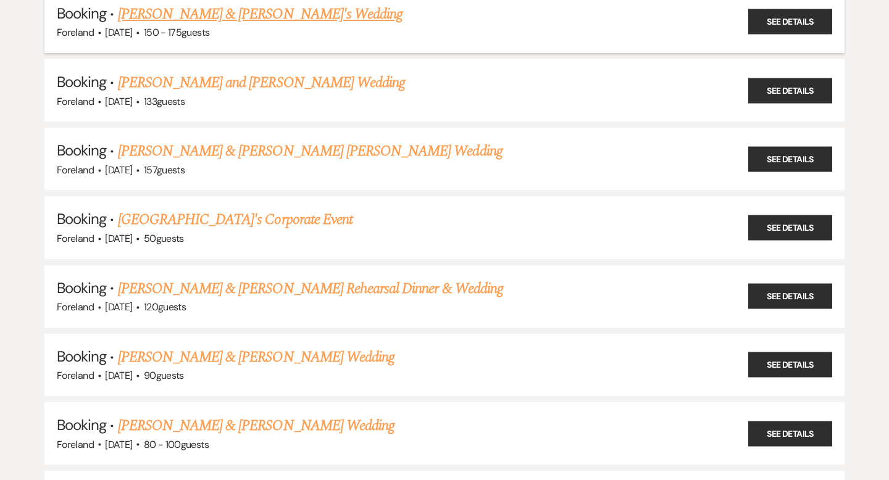
scroll to position [242, 0]
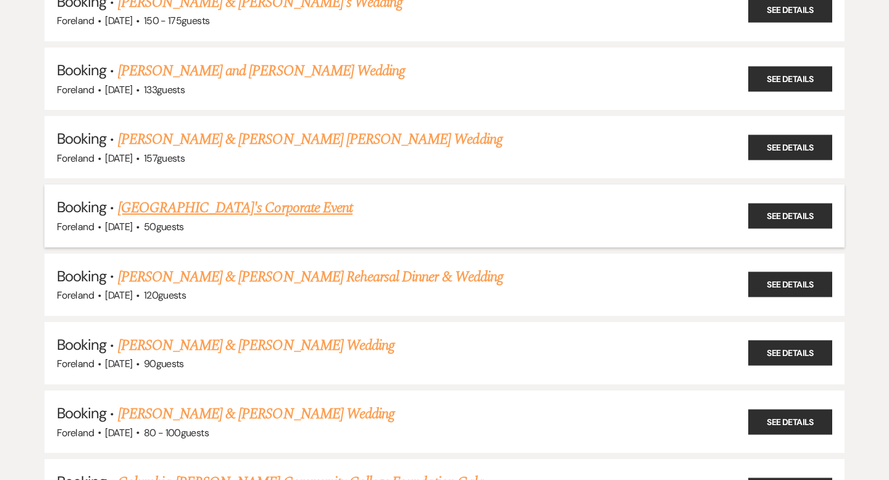
click at [248, 201] on link "[GEOGRAPHIC_DATA]'s Corporate Event" at bounding box center [235, 208] width 235 height 22
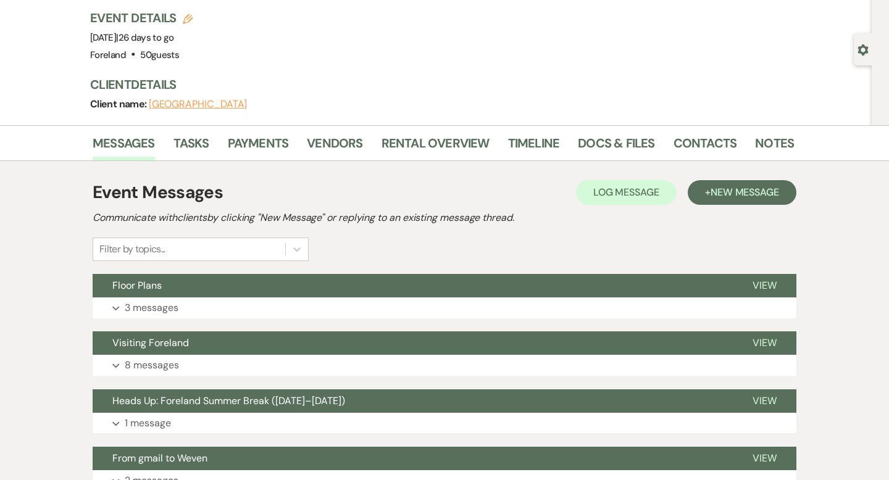
scroll to position [80, 0]
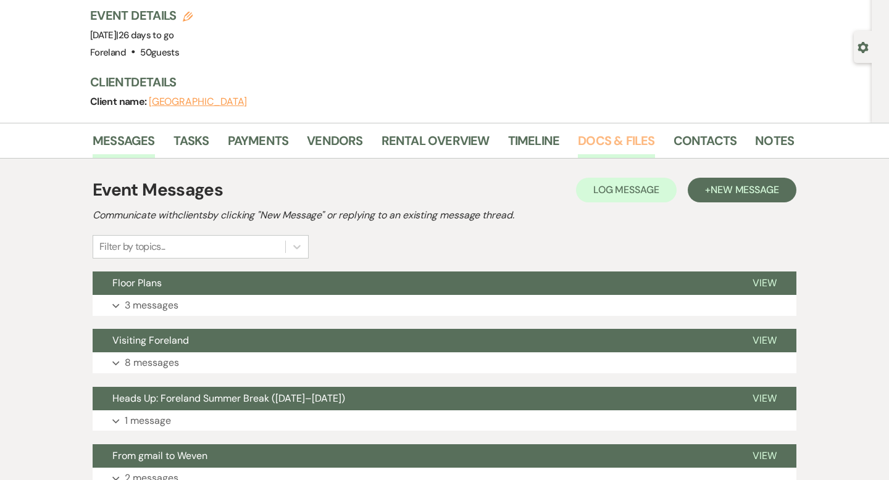
click at [600, 137] on link "Docs & Files" at bounding box center [616, 144] width 77 height 27
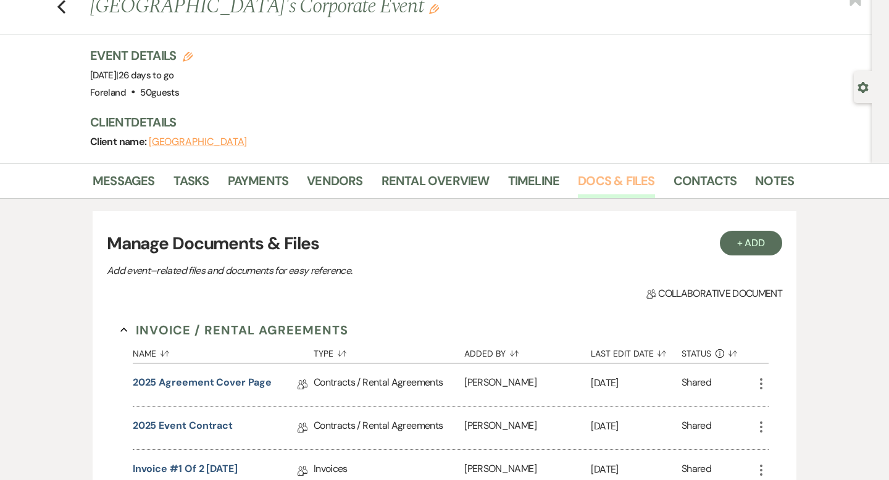
scroll to position [28, 0]
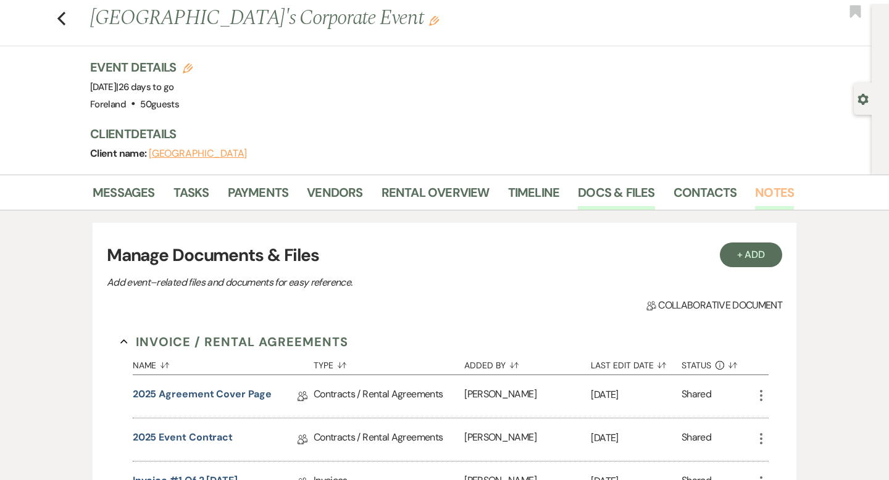
click at [763, 194] on link "Notes" at bounding box center [774, 196] width 39 height 27
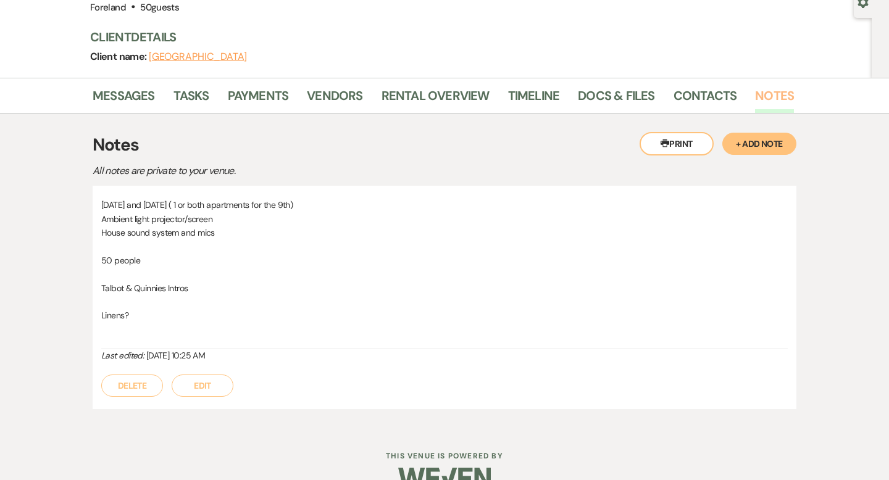
scroll to position [124, 0]
click at [545, 33] on h3 "Client Details" at bounding box center [436, 38] width 692 height 17
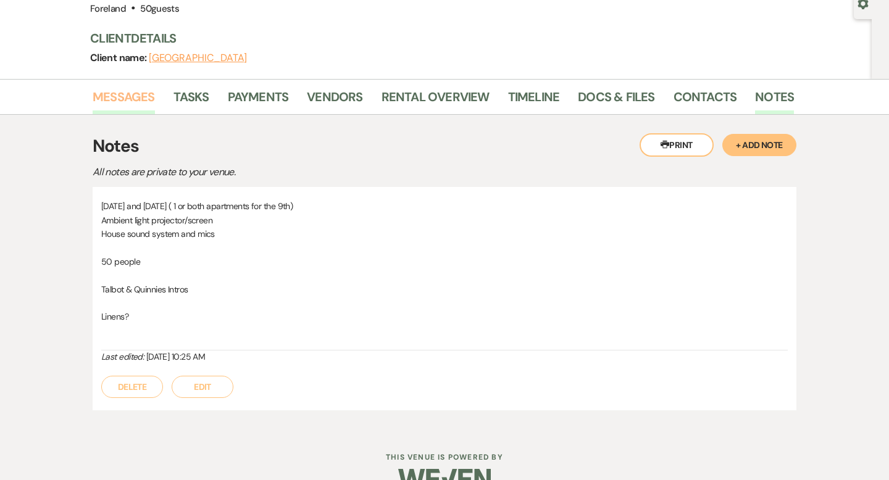
click at [114, 103] on link "Messages" at bounding box center [124, 100] width 62 height 27
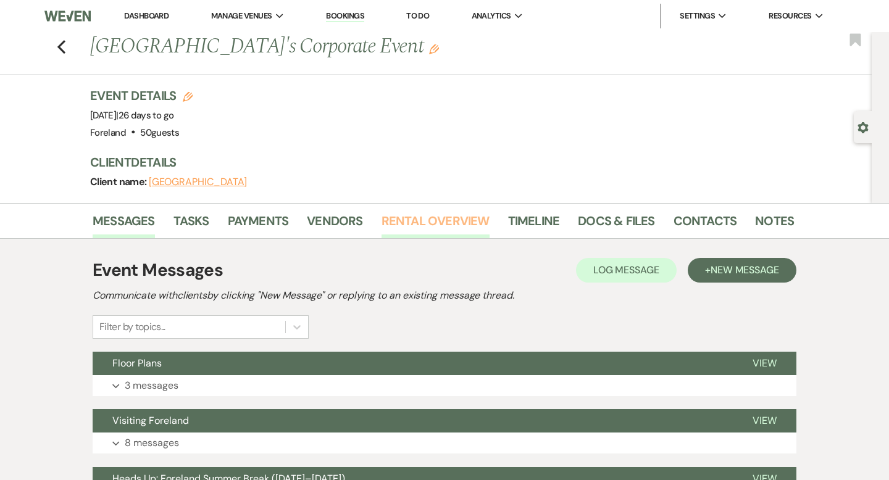
click at [434, 224] on link "Rental Overview" at bounding box center [436, 224] width 108 height 27
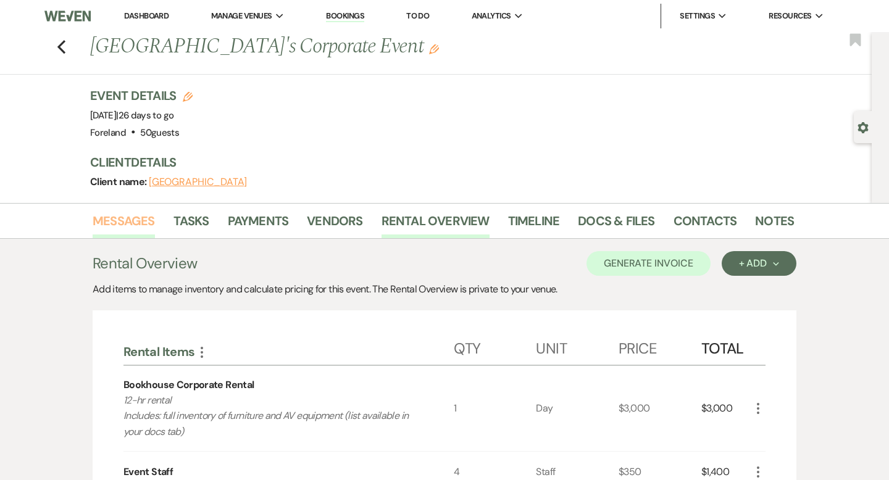
click at [135, 226] on link "Messages" at bounding box center [124, 224] width 62 height 27
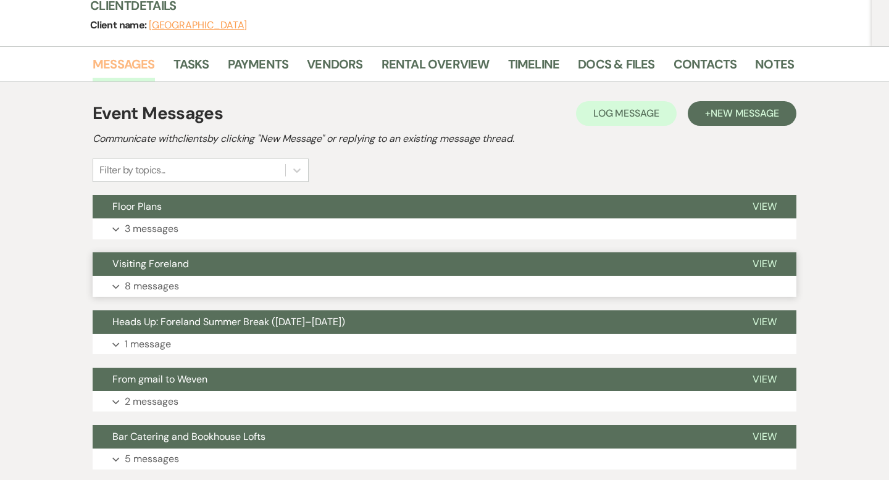
scroll to position [166, 0]
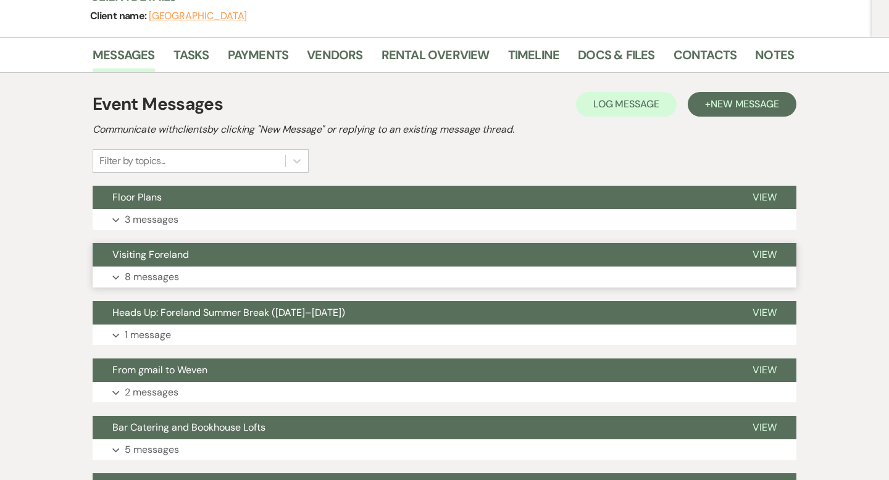
click at [207, 259] on button "Visiting Foreland" at bounding box center [413, 254] width 640 height 23
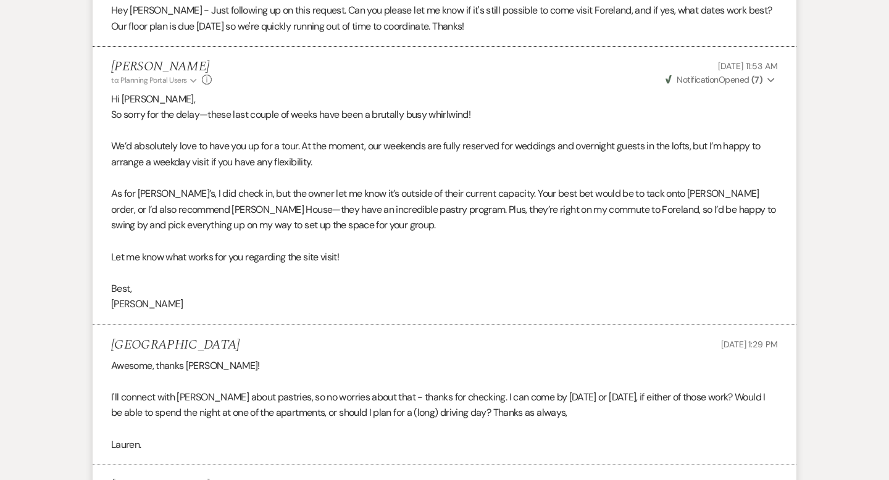
scroll to position [0, 0]
